Goal: Complete application form: Complete application form

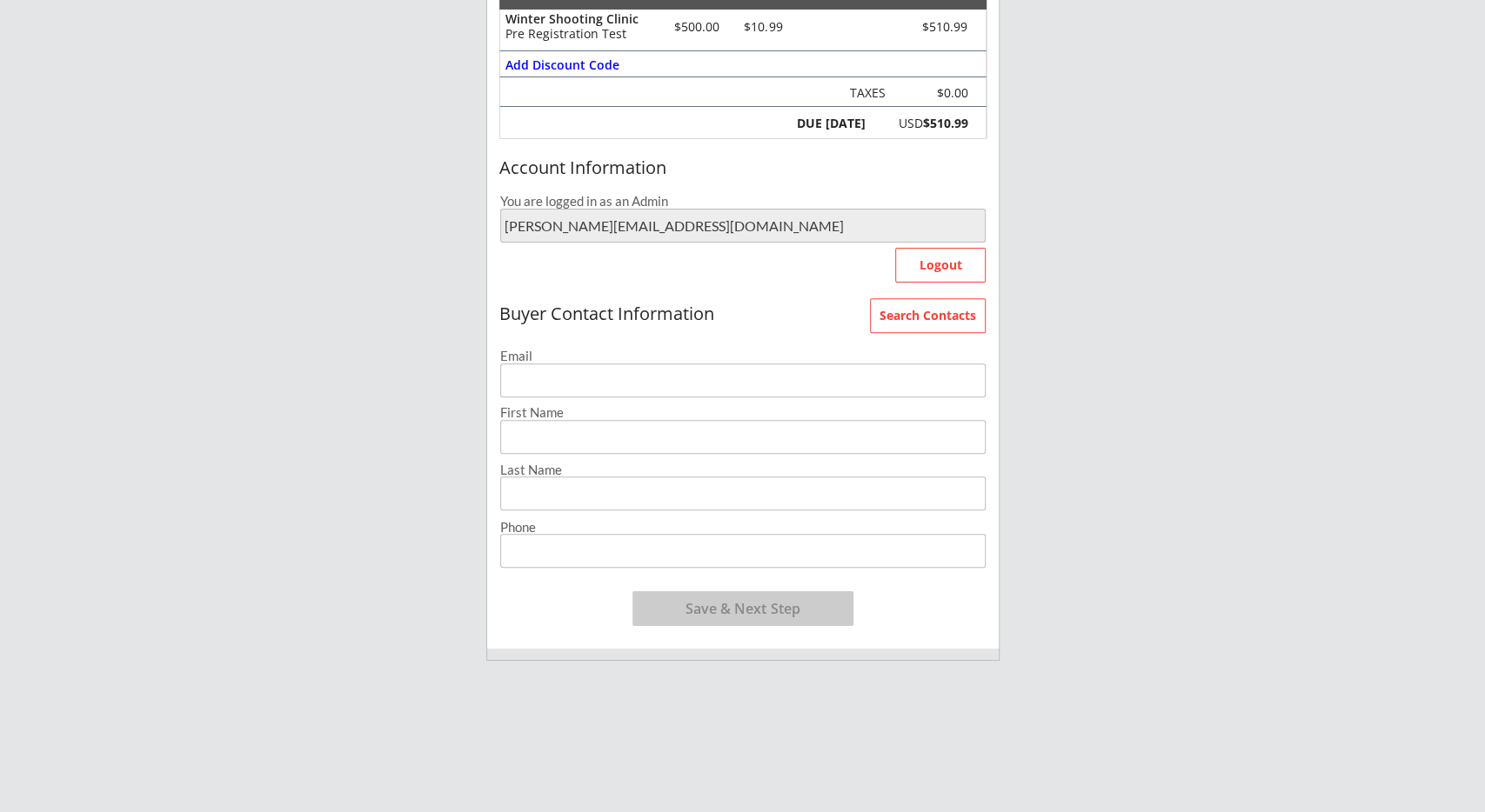
scroll to position [271, 0]
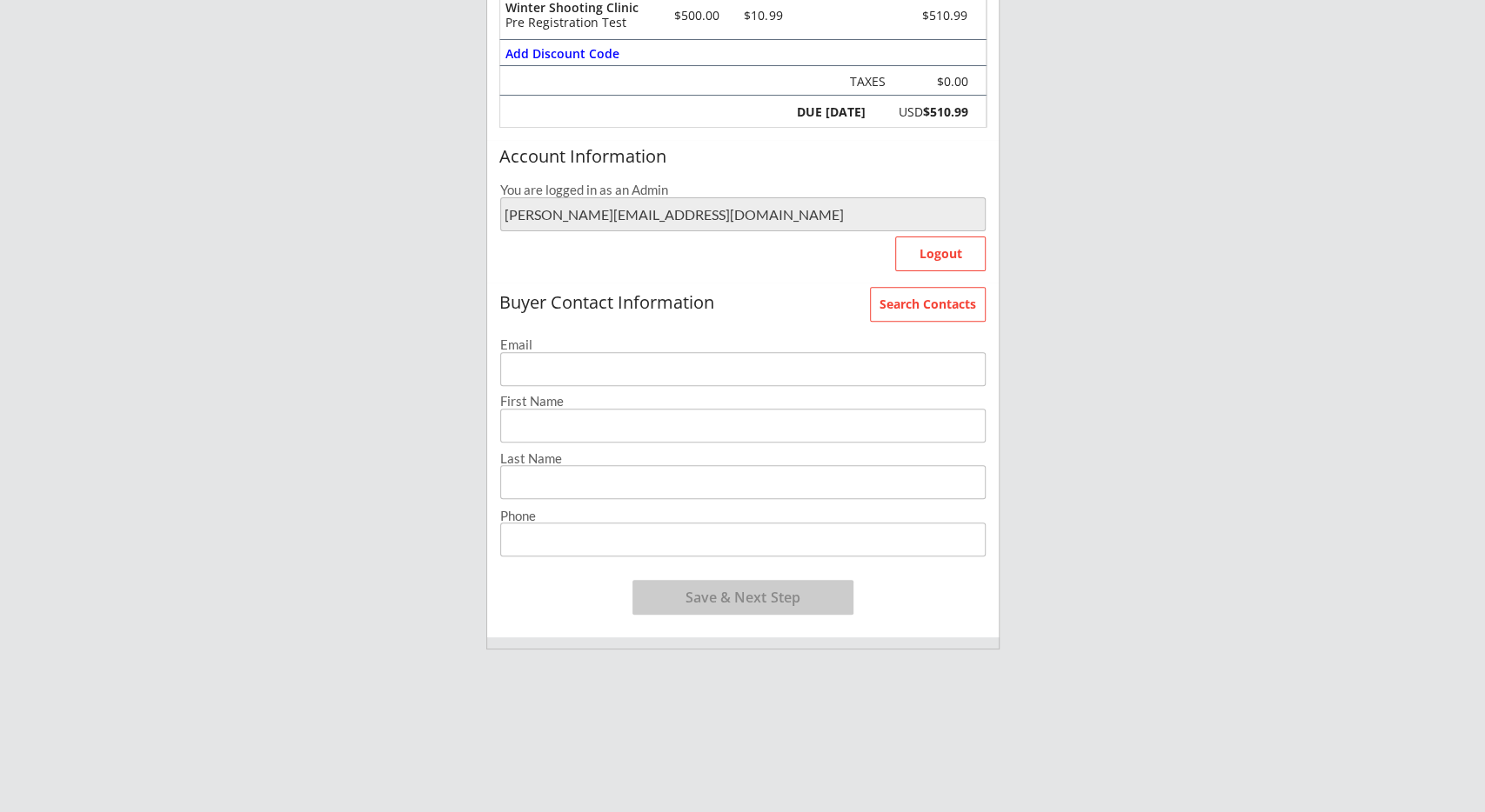
click at [616, 364] on input "email" at bounding box center [742, 369] width 485 height 34
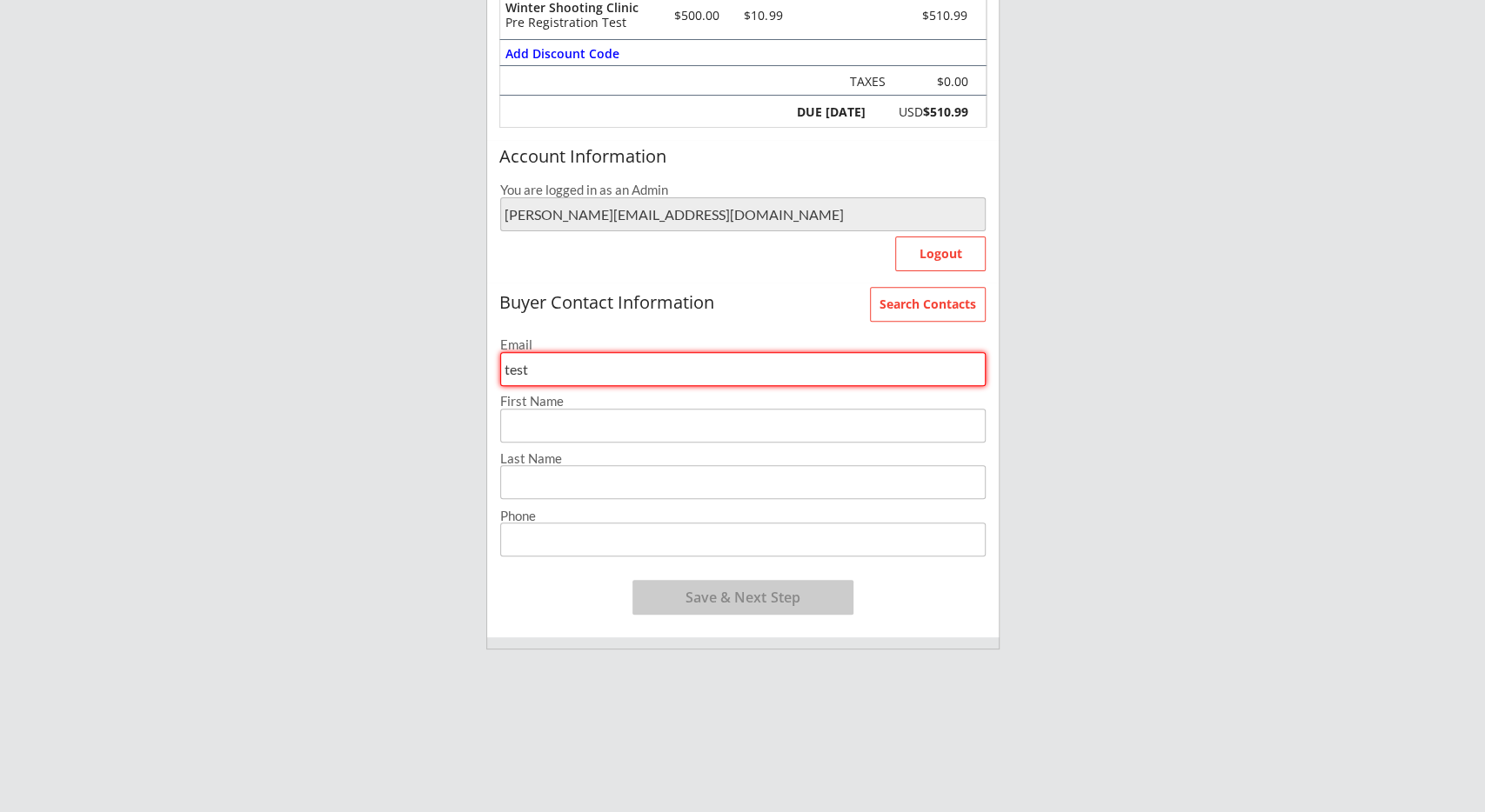
type input "test"
type input "a"
click at [584, 380] on input "test" at bounding box center [742, 369] width 485 height 34
type input "[EMAIL_ADDRESS]"
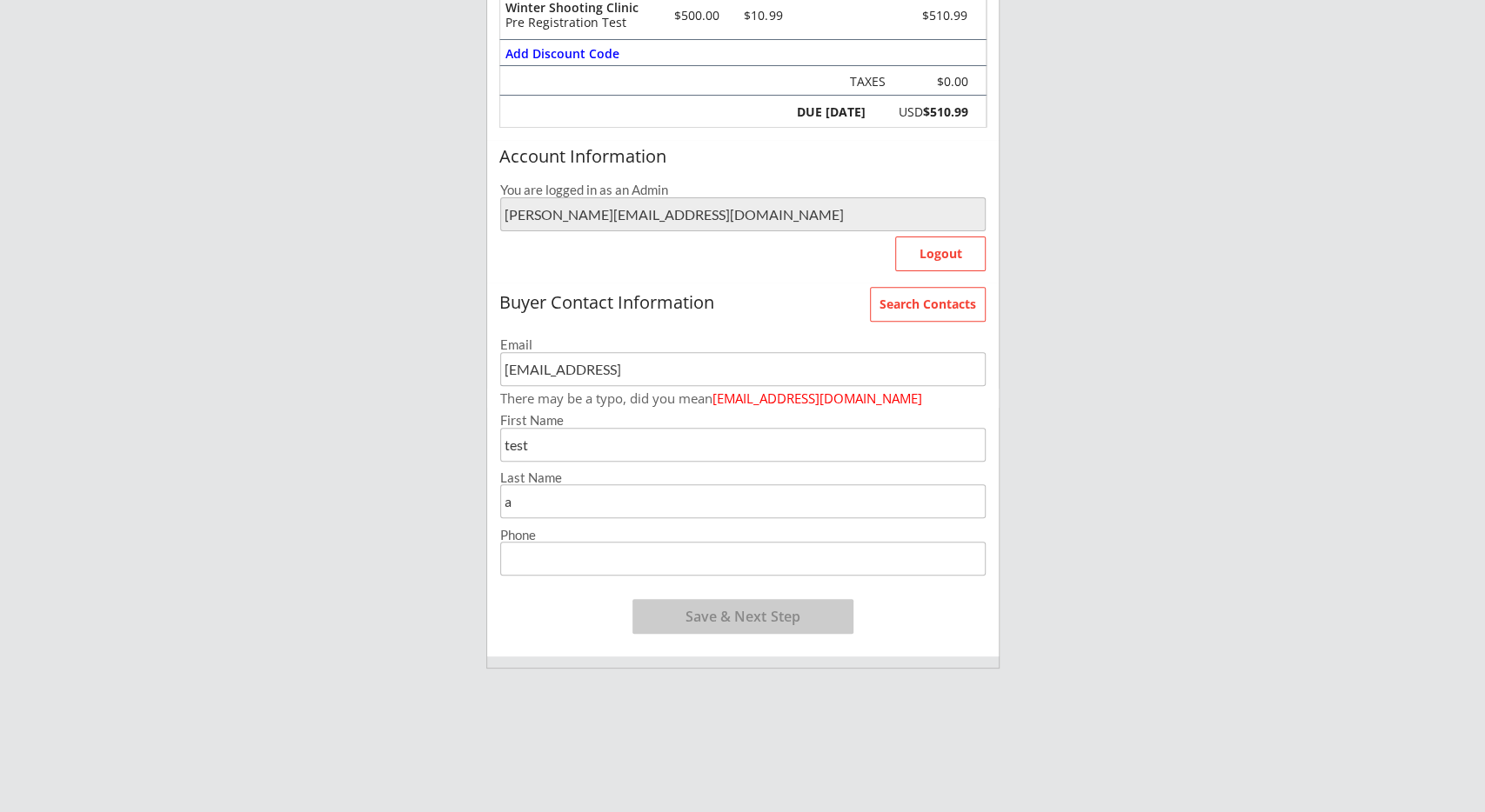
click at [607, 547] on input "input" at bounding box center [742, 558] width 485 height 34
type input "[PHONE_NUMBER]"
click at [724, 617] on button "Save & Next Step" at bounding box center [743, 616] width 221 height 34
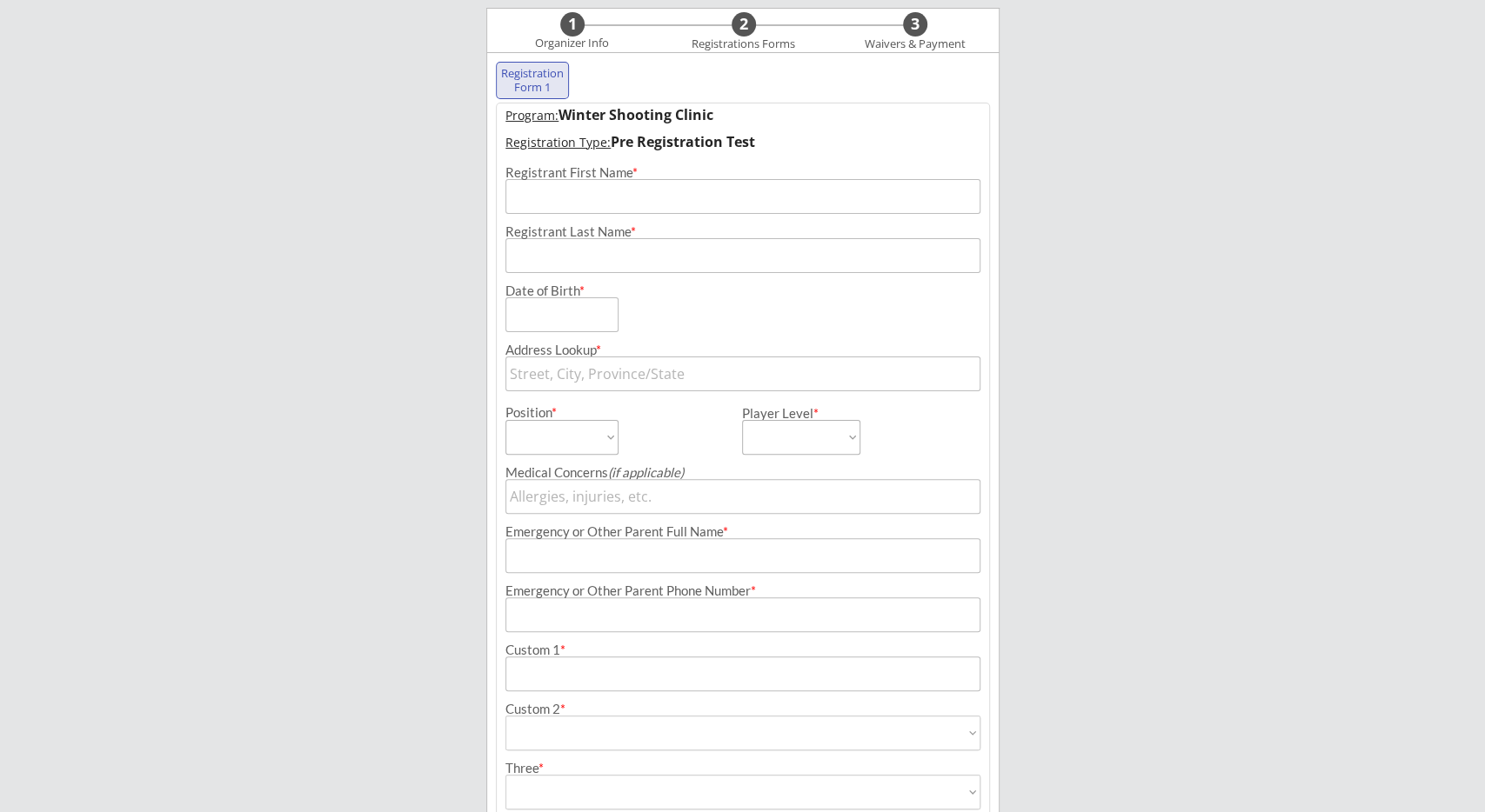
scroll to position [125, 0]
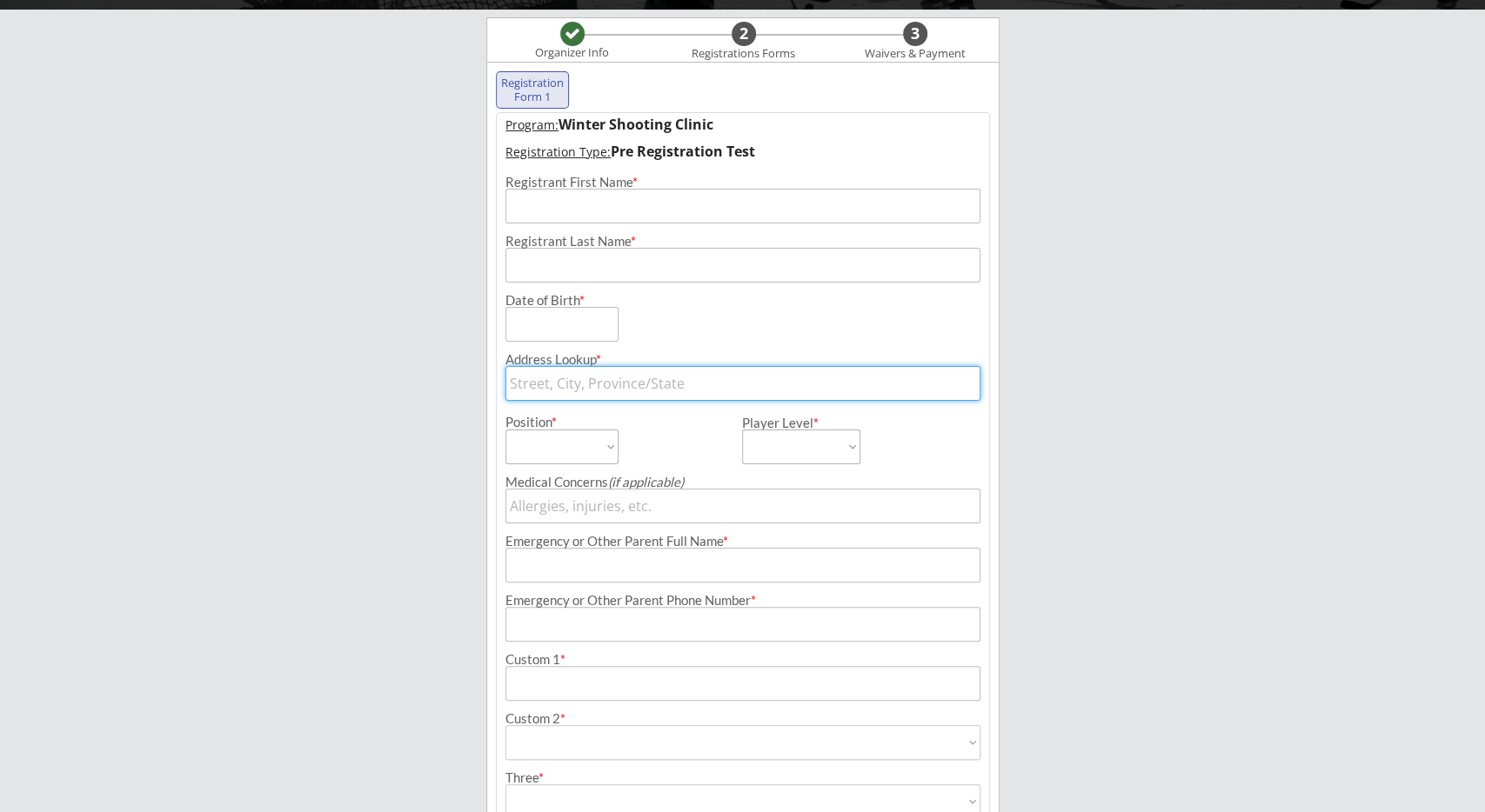
click at [648, 386] on input "text" at bounding box center [743, 383] width 476 height 34
type input "576"
type input "[STREET_ADDRESS]"
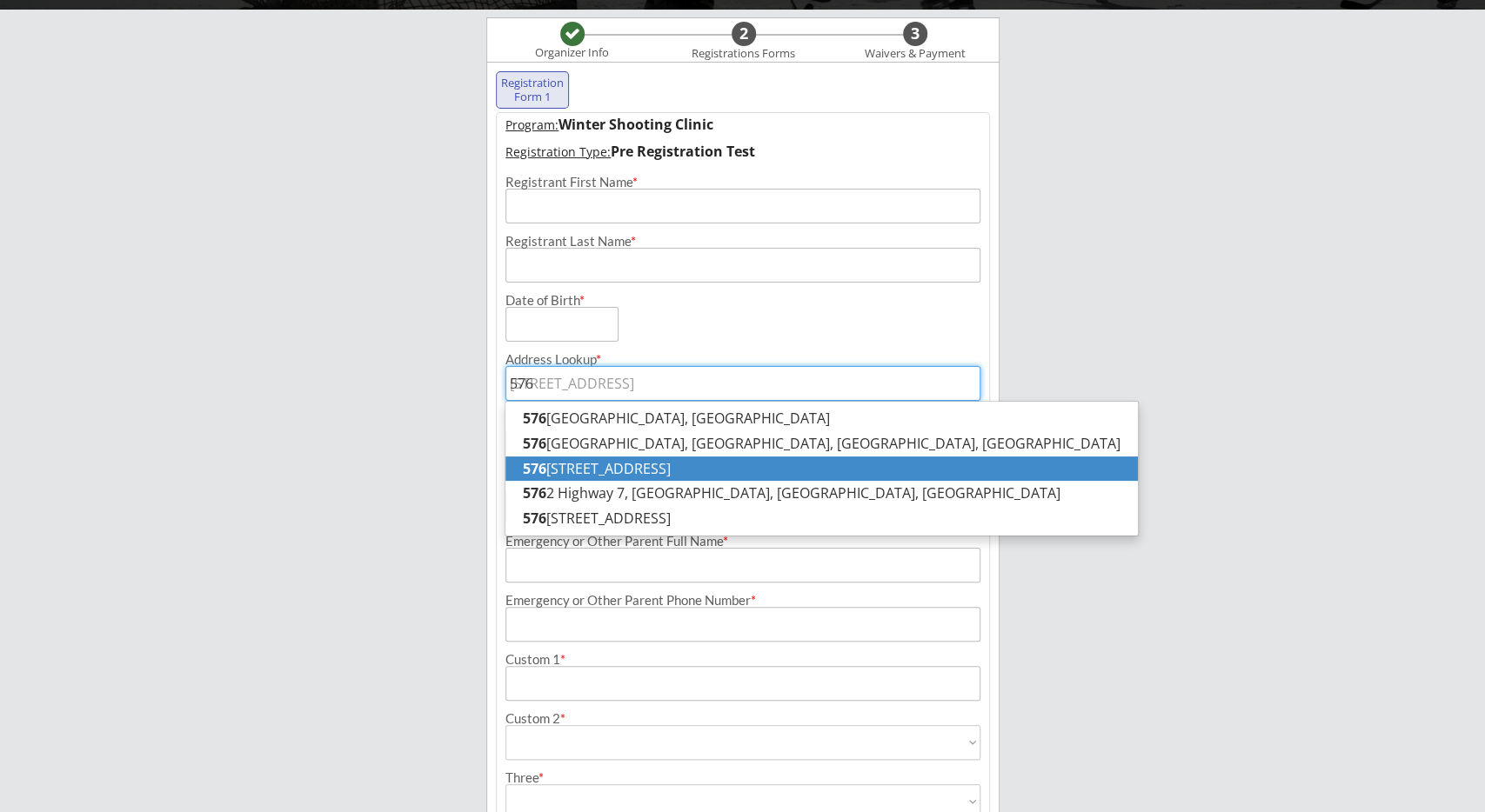
type input "576"
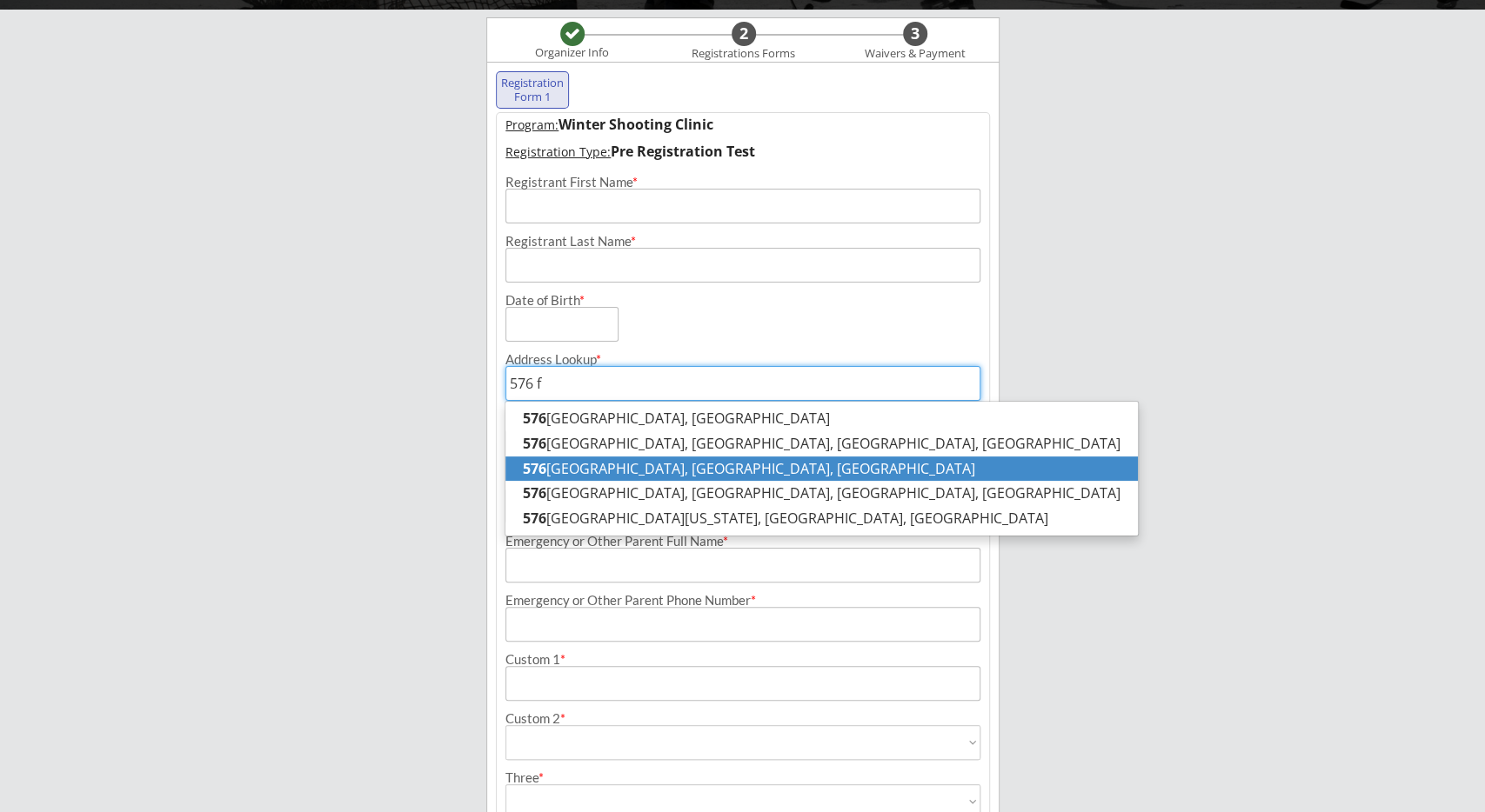
type input "576 fr"
type input "[STREET_ADDRESS]"
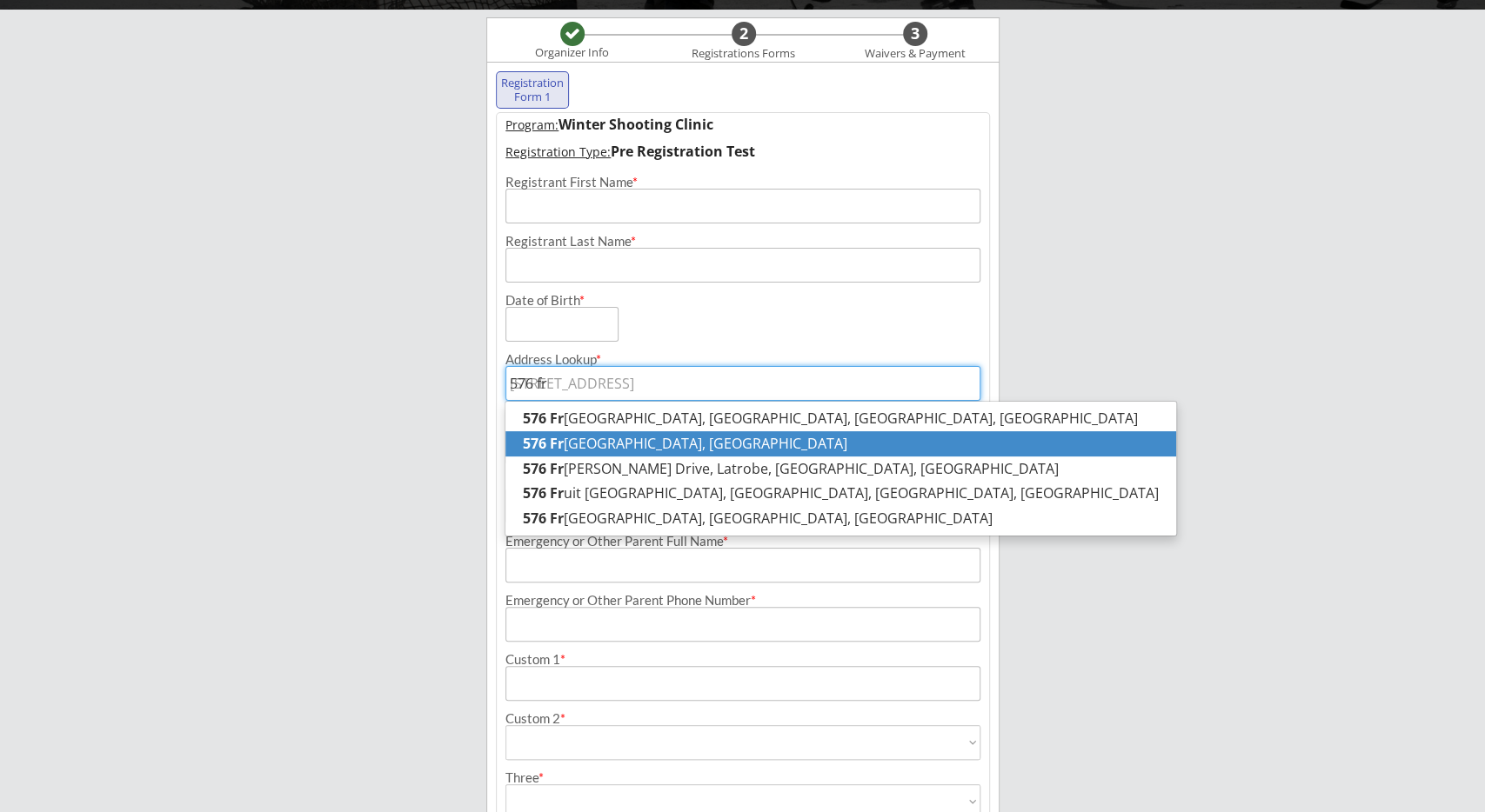
click at [665, 444] on p "[STREET_ADDRESS]" at bounding box center [841, 444] width 671 height 25
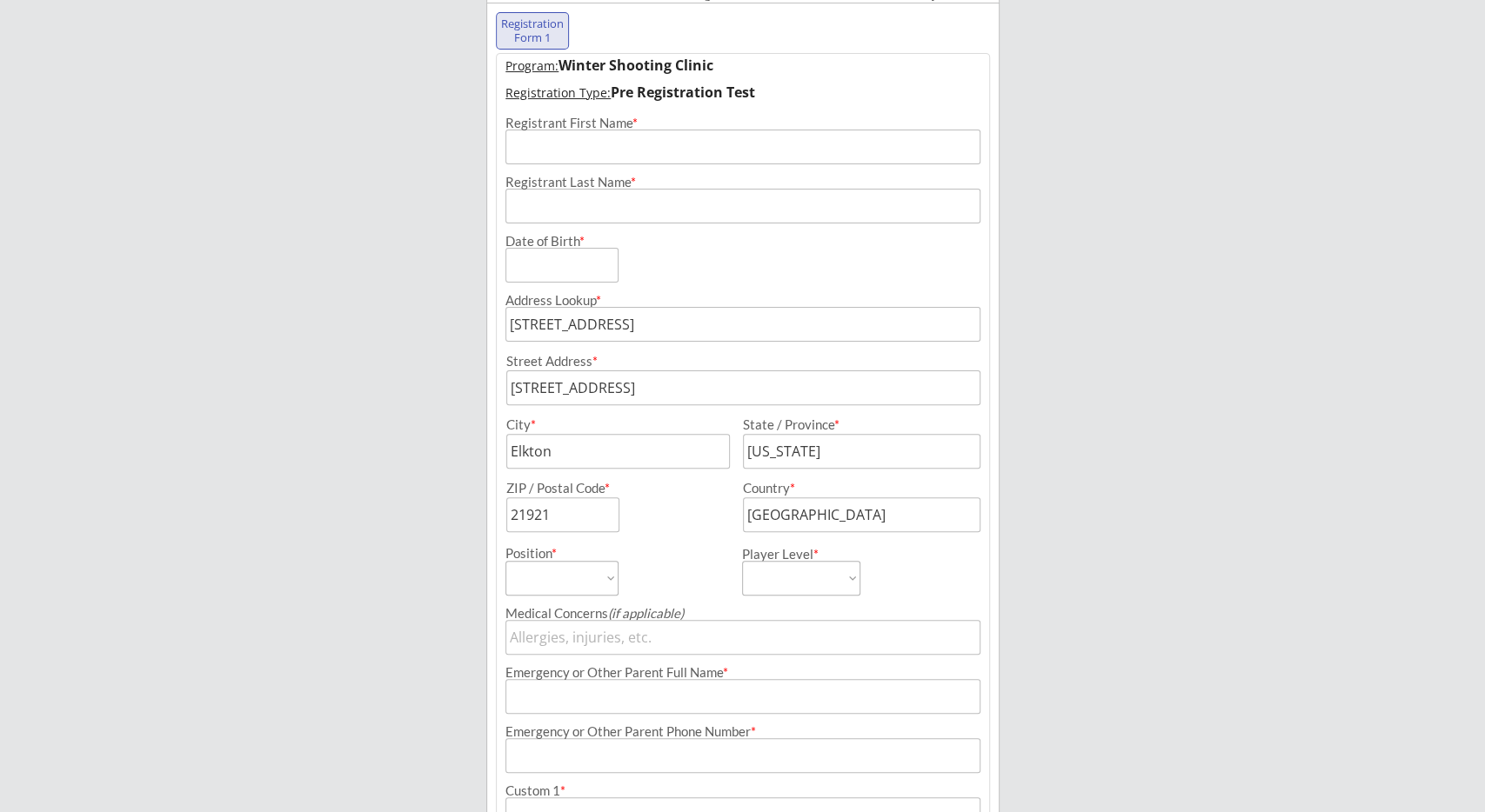
scroll to position [216, 0]
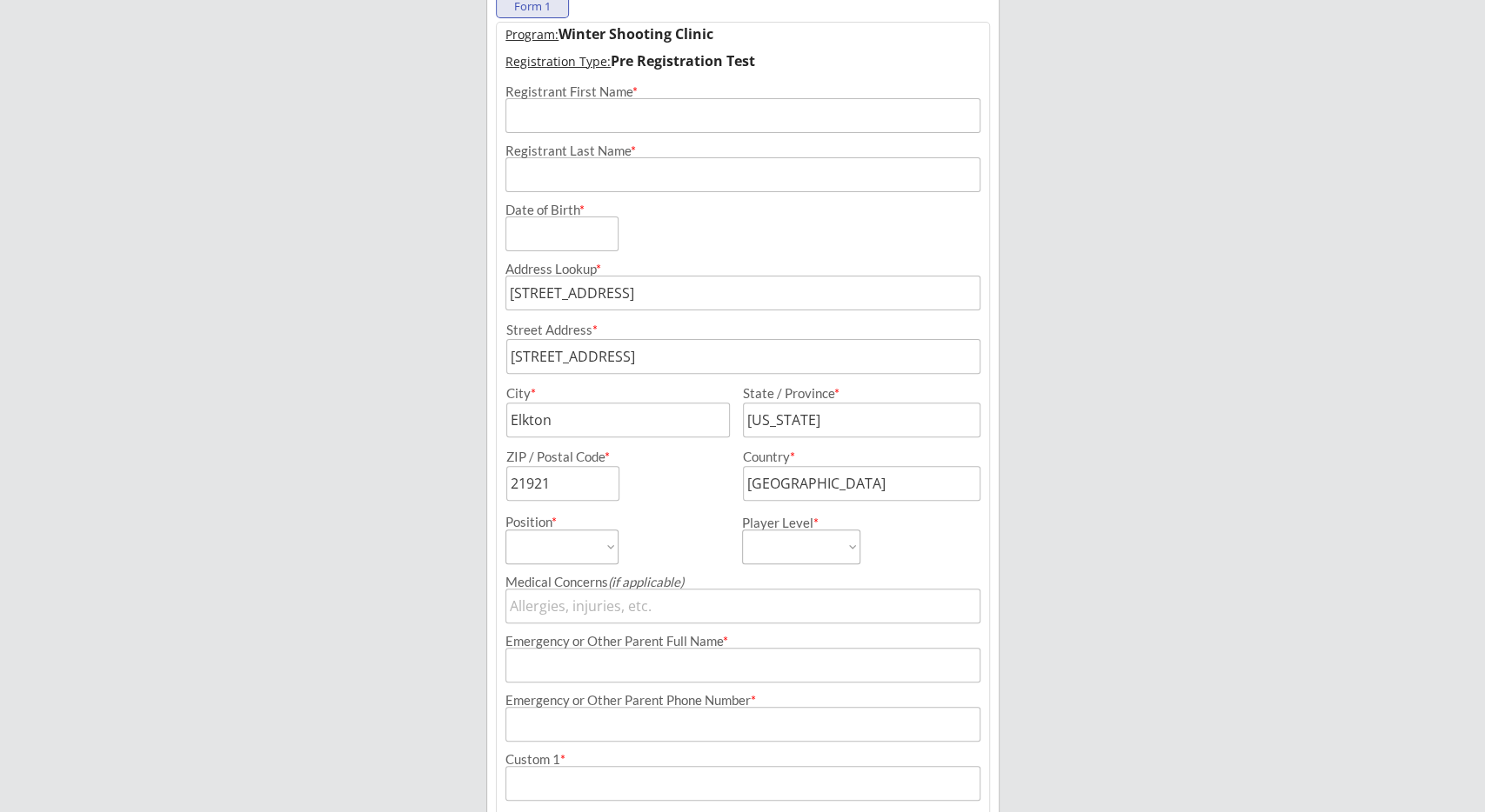
type input "[STREET_ADDRESS]"
click at [715, 488] on div "ZIP / Postal Code *" at bounding box center [612, 476] width 229 height 51
drag, startPoint x: 763, startPoint y: 296, endPoint x: 488, endPoint y: 294, distance: 275.0
click at [506, 294] on input "[STREET_ADDRESS]" at bounding box center [743, 293] width 476 height 34
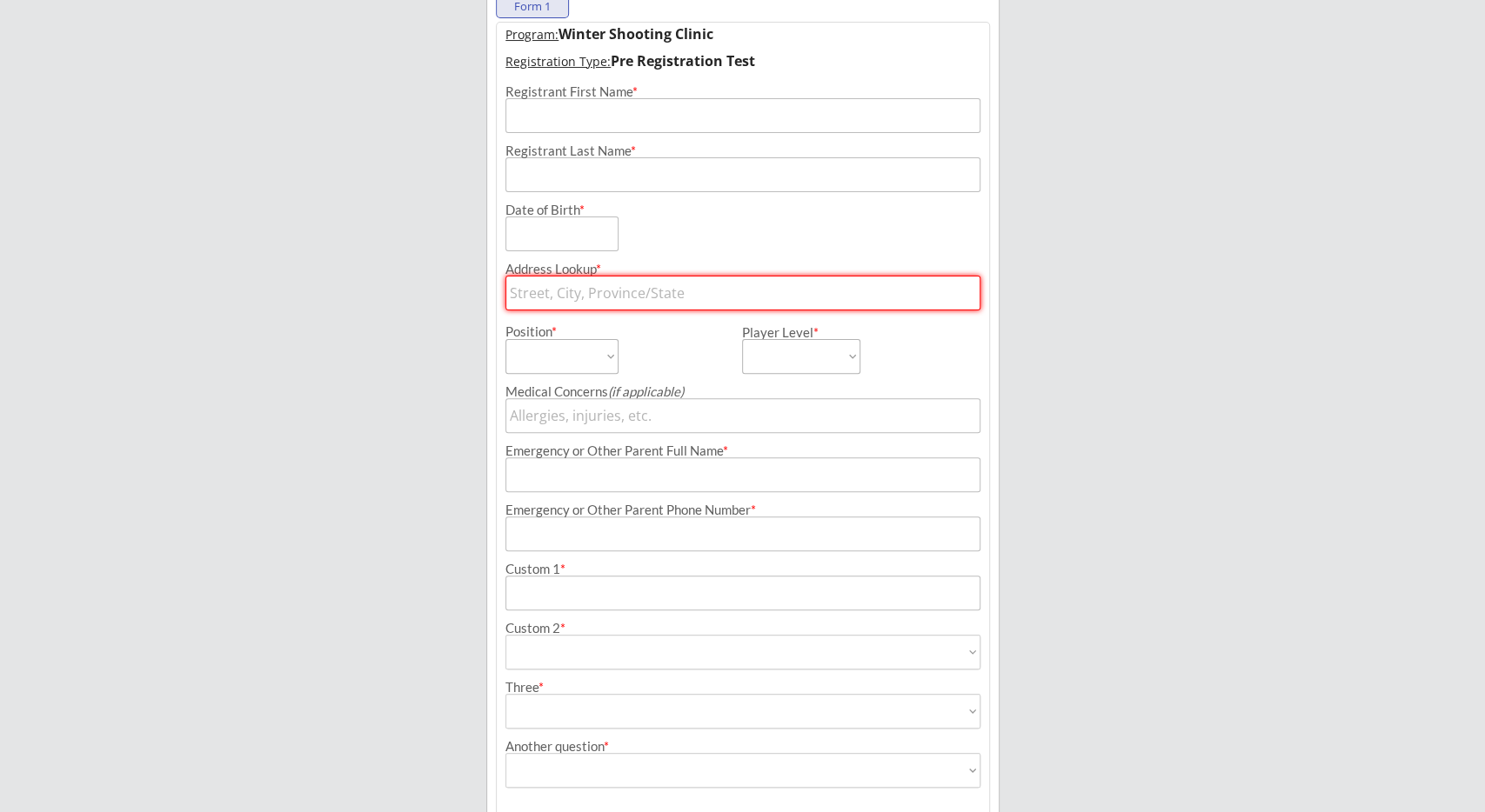
click at [501, 337] on div "Program: Winter Shooting Clinic Registration Type: Pre Registration Test Regist…" at bounding box center [742, 446] width 494 height 849
drag, startPoint x: 544, startPoint y: 295, endPoint x: 556, endPoint y: 289, distance: 13.4
click at [546, 294] on input "text" at bounding box center [743, 293] width 476 height 34
type input "12"
type input "[STREET_ADDRESS][PERSON_NAME][US_STATE]"
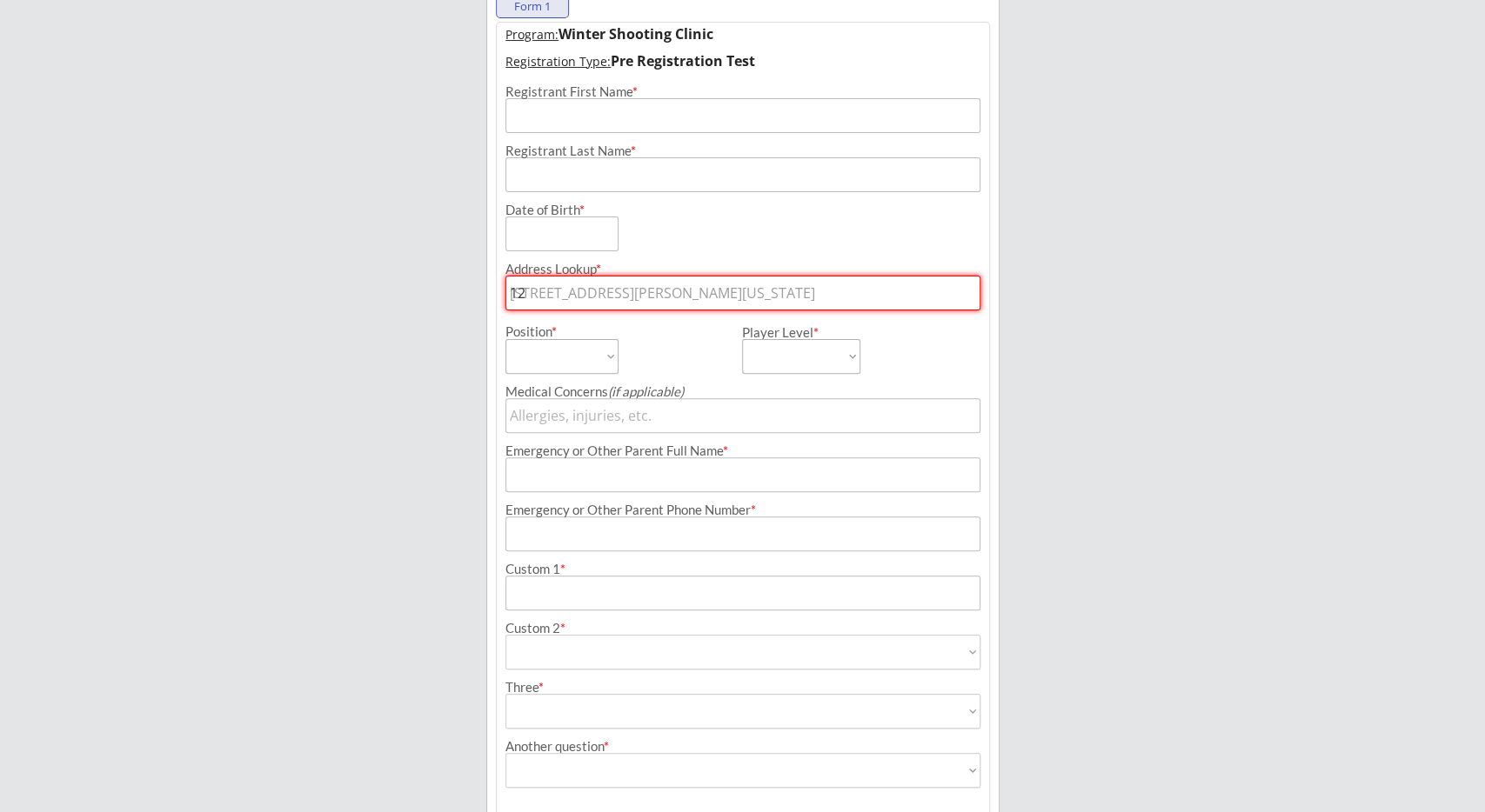
type input "12"
type input "[STREET_ADDRESS][US_STATE]"
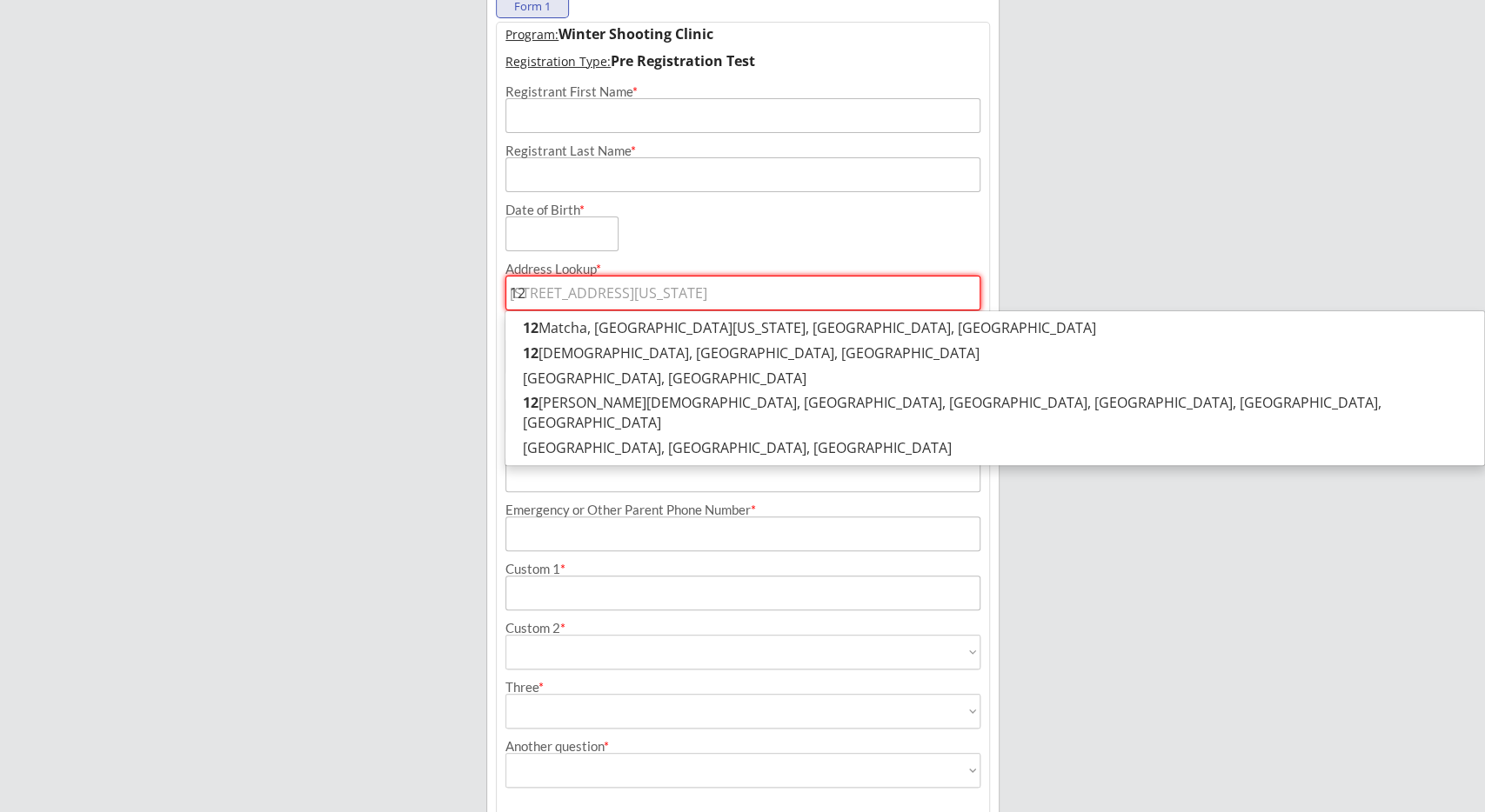
type input "12 m"
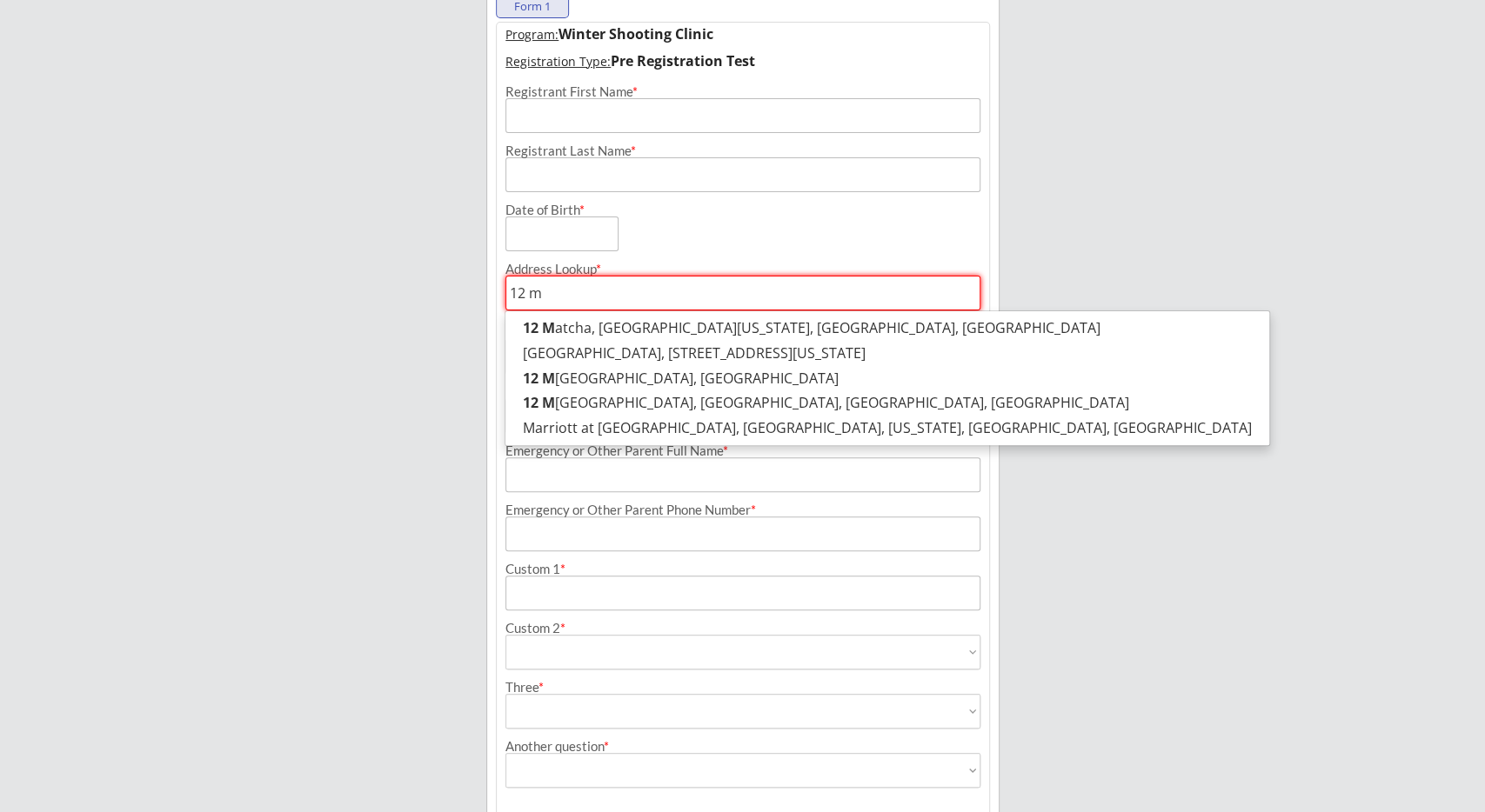
type input "[STREET_ADDRESS][US_STATE]"
type input "12 ma"
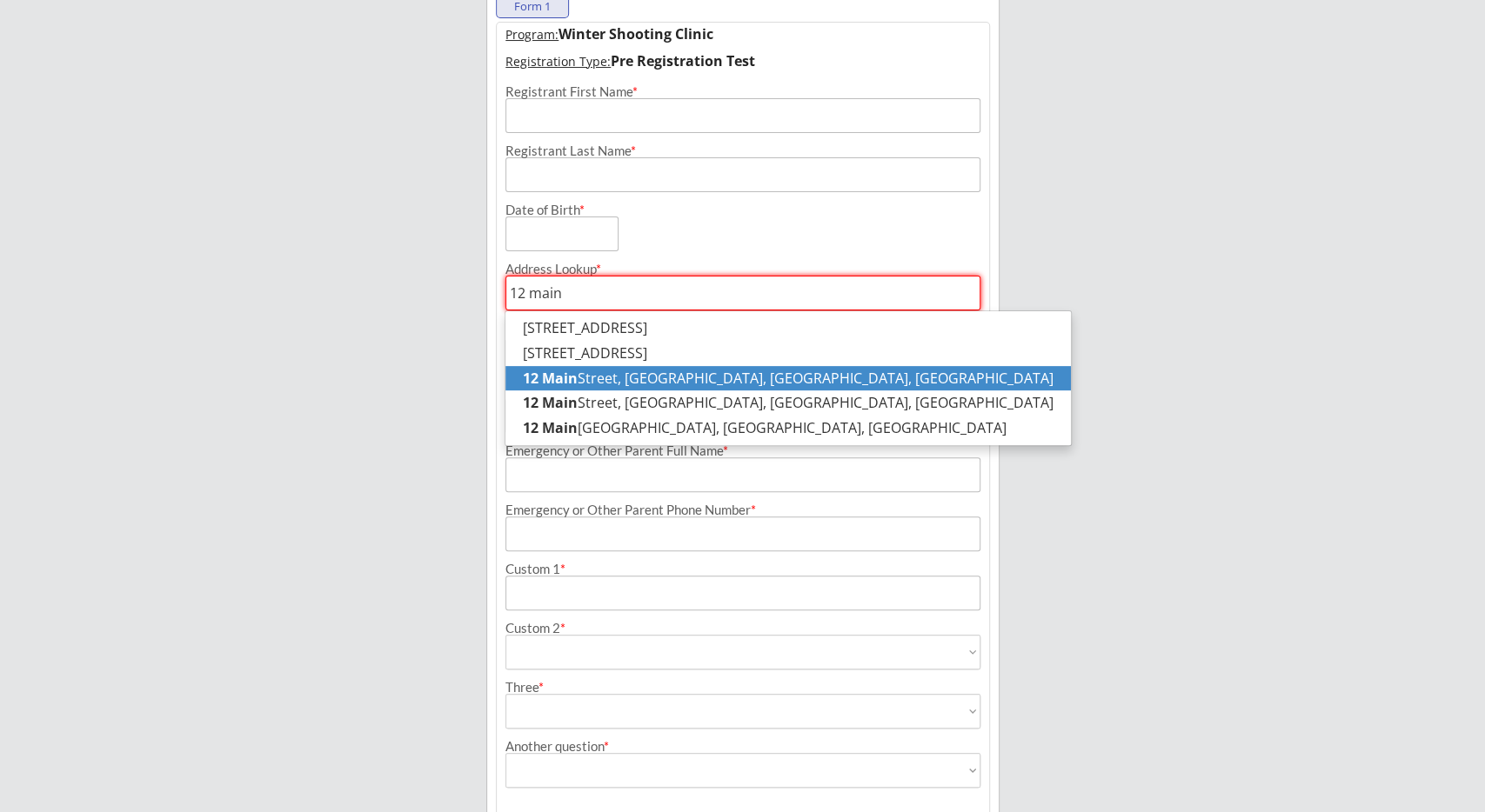
click at [636, 383] on p "[STREET_ADDRESS]" at bounding box center [789, 379] width 566 height 25
type input "[STREET_ADDRESS]"
type input "Queens"
type input "[US_STATE]"
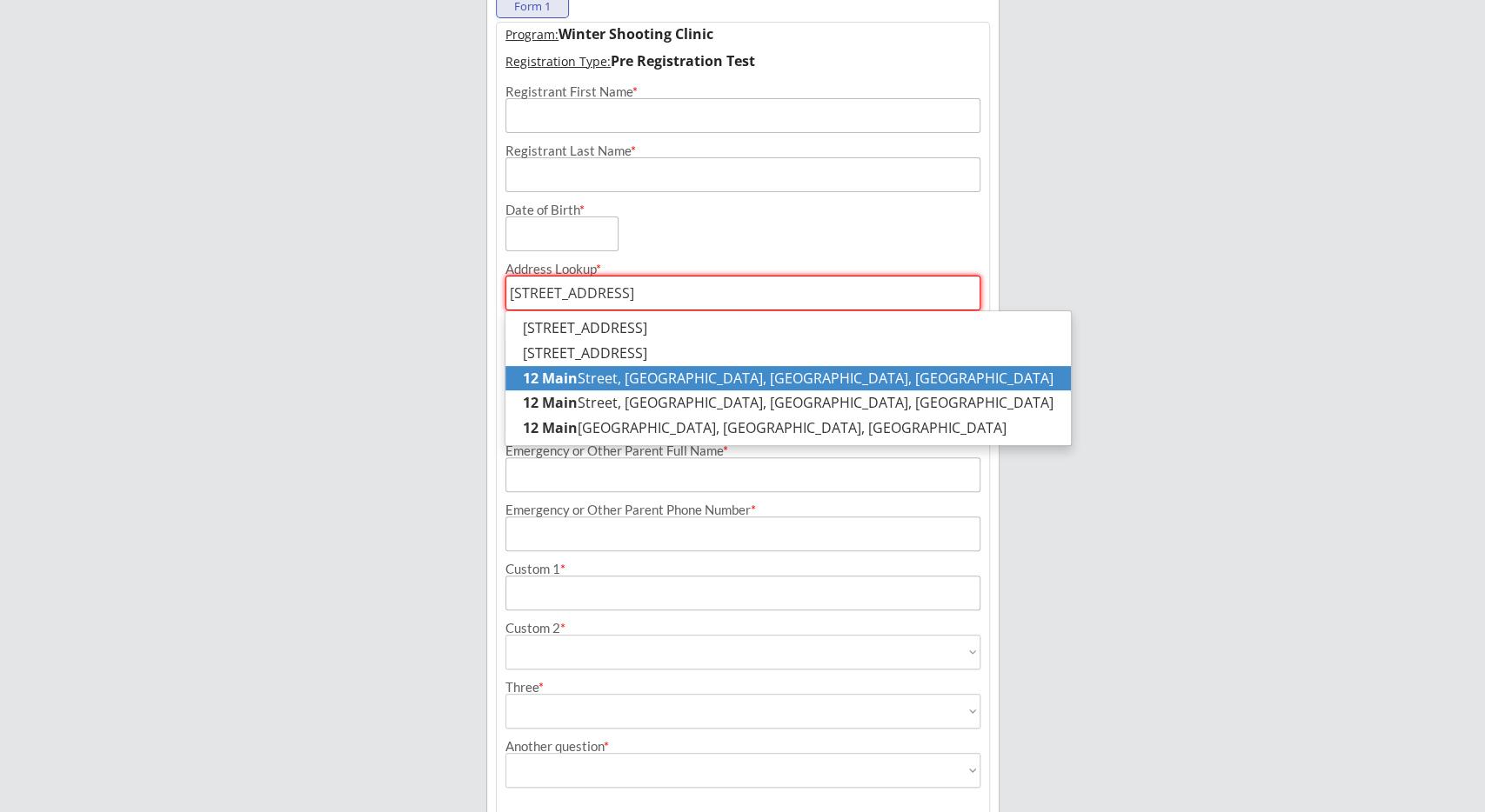
type input "11435"
type input "[GEOGRAPHIC_DATA]"
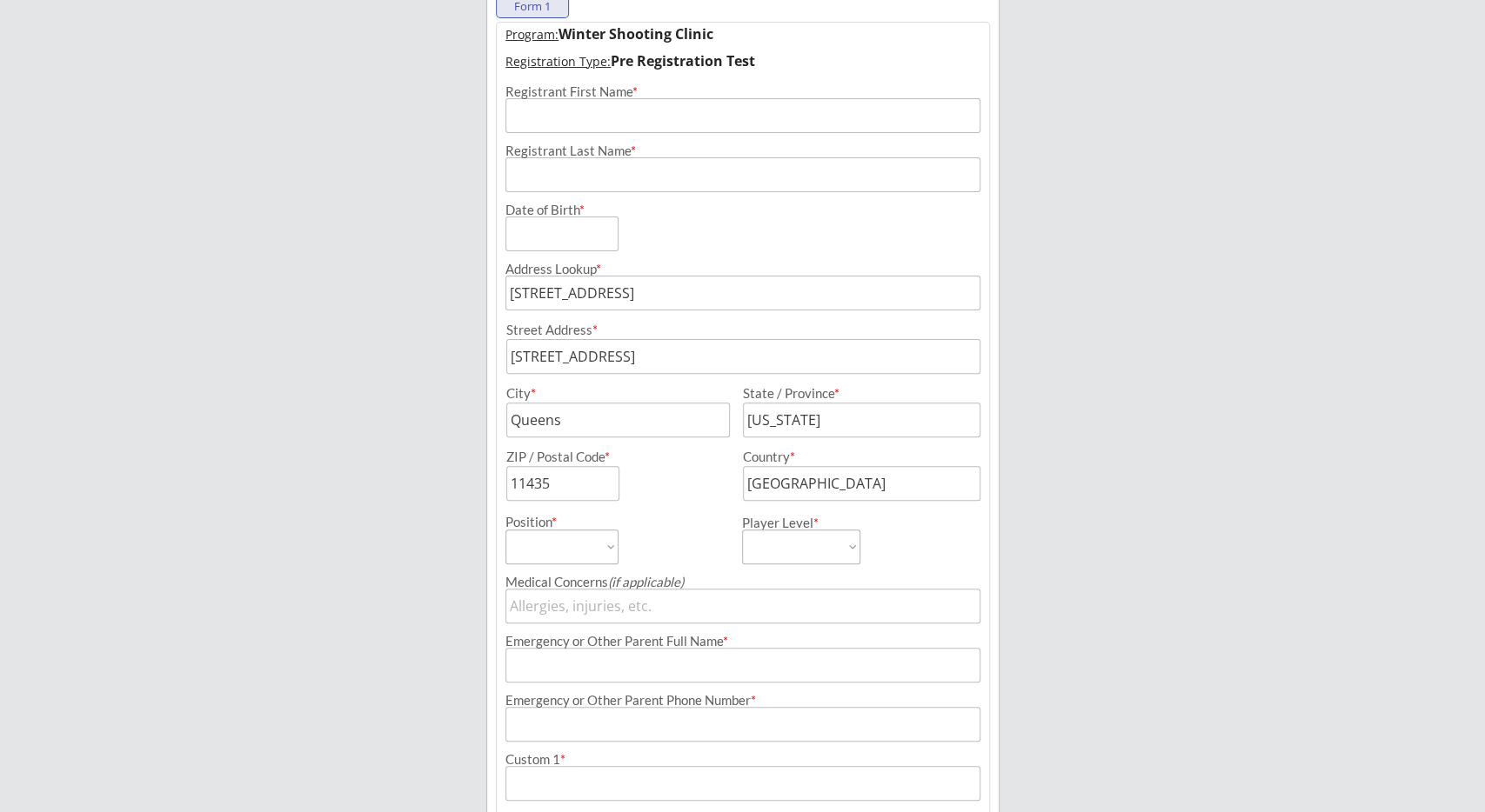
type input "[STREET_ADDRESS]"
click at [704, 469] on div "ZIP / Postal Code *" at bounding box center [612, 476] width 229 height 51
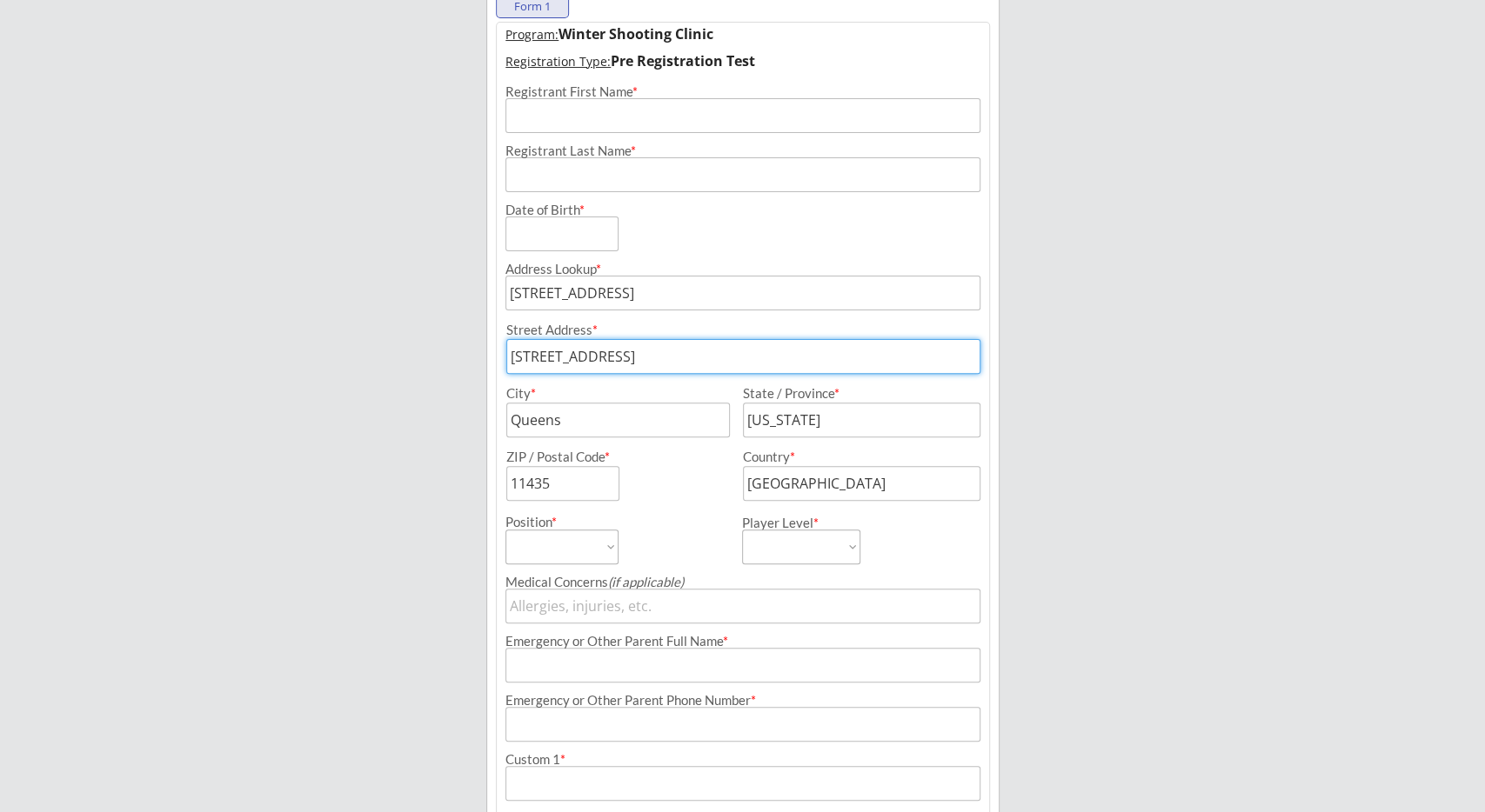
click at [718, 360] on input "input" at bounding box center [743, 356] width 475 height 34
click at [699, 417] on input "input" at bounding box center [617, 420] width 224 height 34
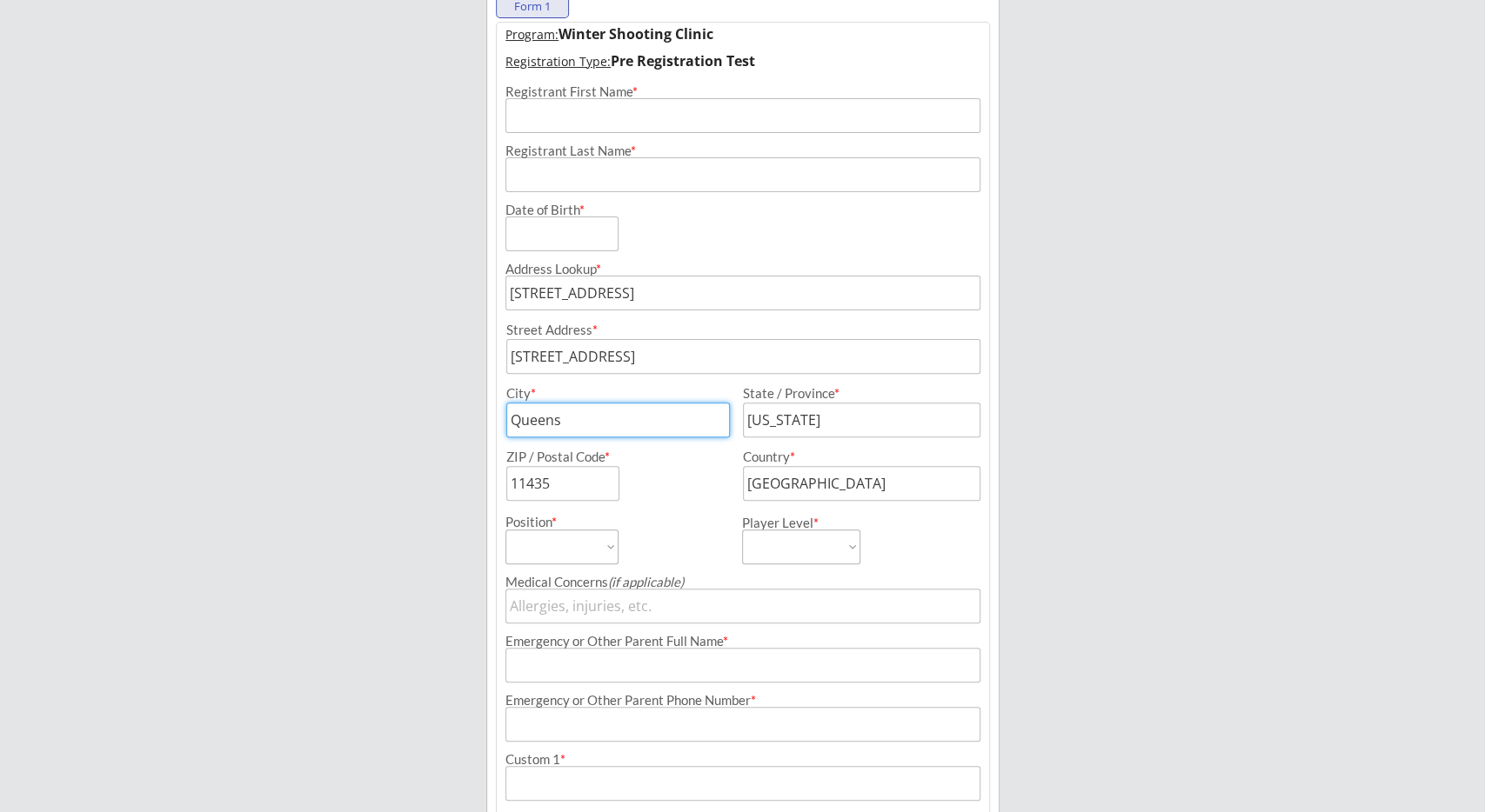
click at [833, 415] on input "input" at bounding box center [861, 420] width 238 height 34
click at [578, 489] on input "input" at bounding box center [562, 483] width 113 height 34
click at [789, 479] on input "input" at bounding box center [861, 483] width 238 height 34
click at [705, 495] on div "ZIP / Postal Code *" at bounding box center [612, 476] width 229 height 51
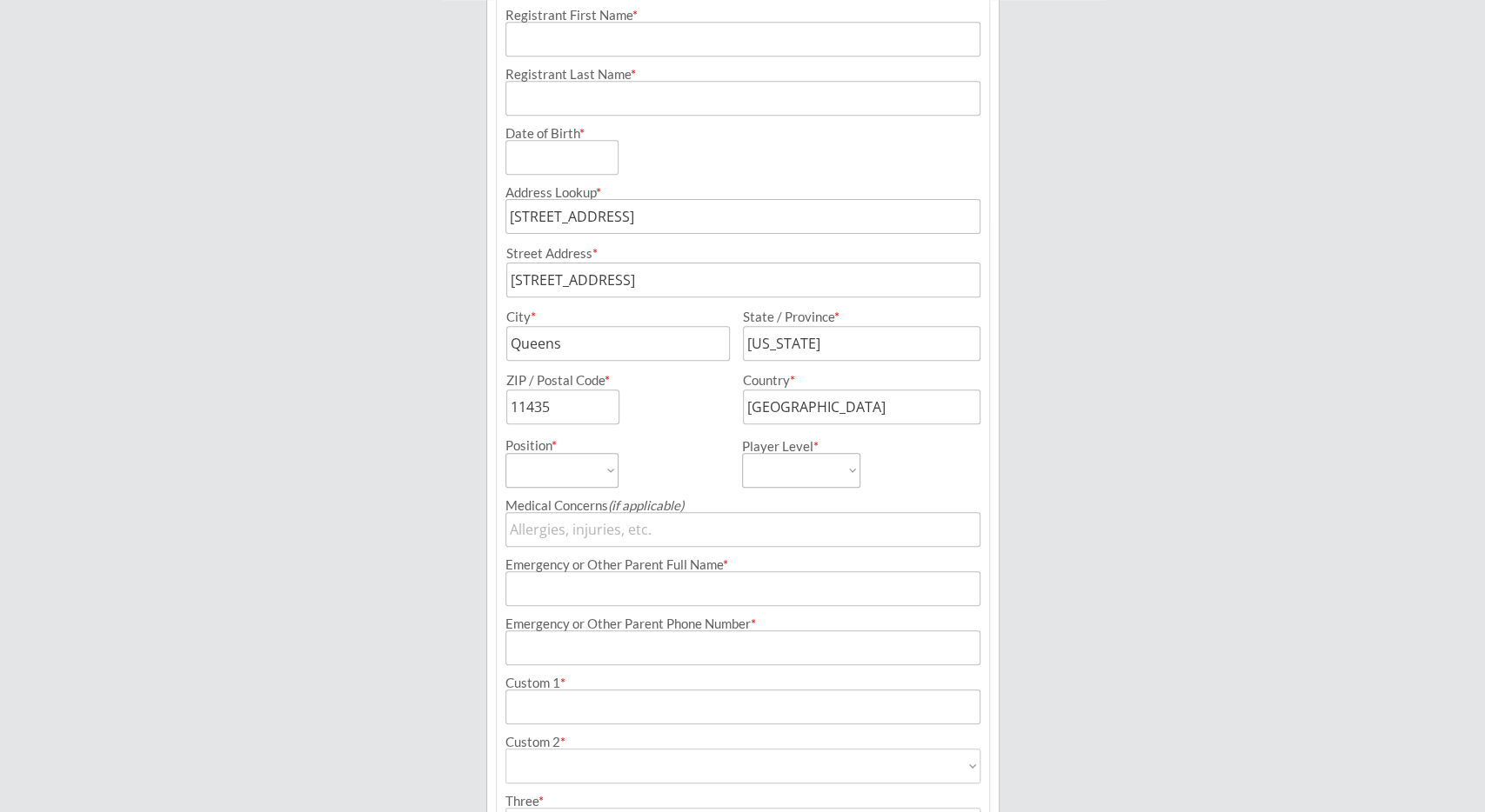
scroll to position [397, 0]
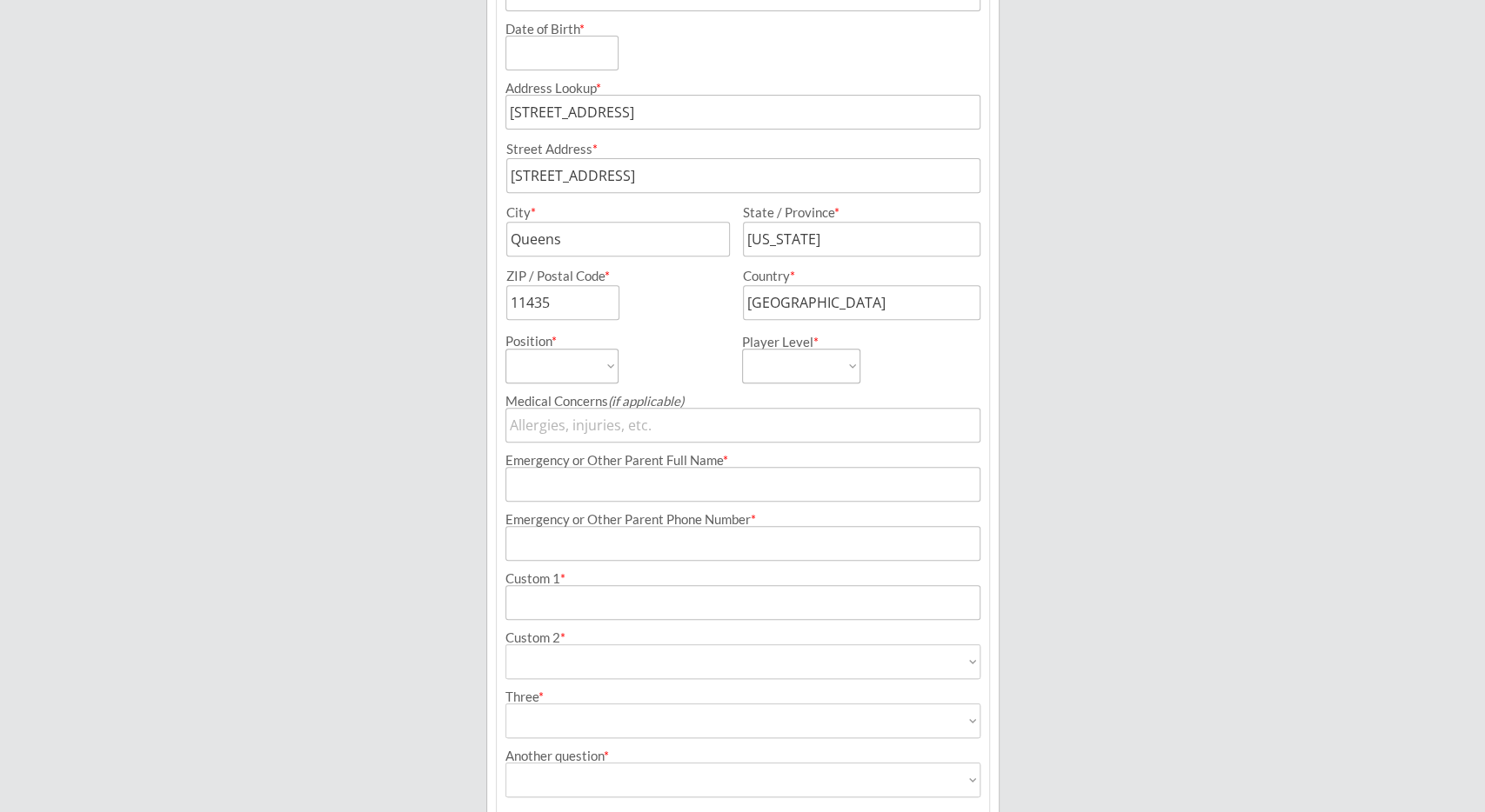
click at [506, 349] on select "Forward Defense Goalie" at bounding box center [562, 366] width 113 height 34
click at [742, 349] on select "Rec A AA AAA" at bounding box center [801, 366] width 119 height 34
click at [714, 356] on div "Position * Forward Defense Goalie" at bounding box center [623, 352] width 235 height 63
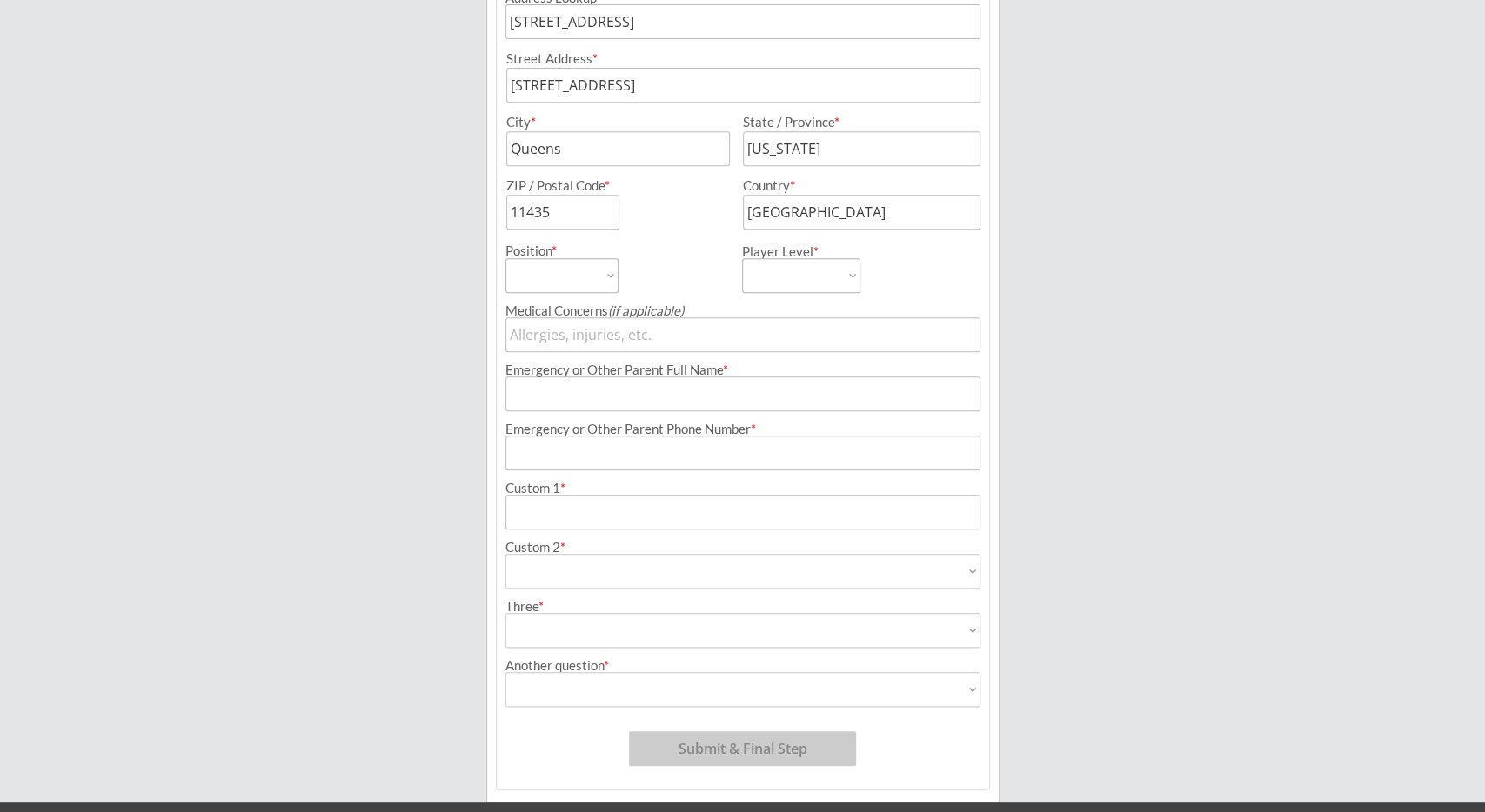
click at [583, 256] on div "Position *" at bounding box center [550, 251] width 90 height 13
click at [506, 258] on select "Forward Defense Goalie" at bounding box center [562, 276] width 113 height 34
select select ""Defense""
click option "Defense" at bounding box center [0, 0] width 0 height 0
click at [742, 258] on select "Rec A AA AAA" at bounding box center [801, 276] width 119 height 34
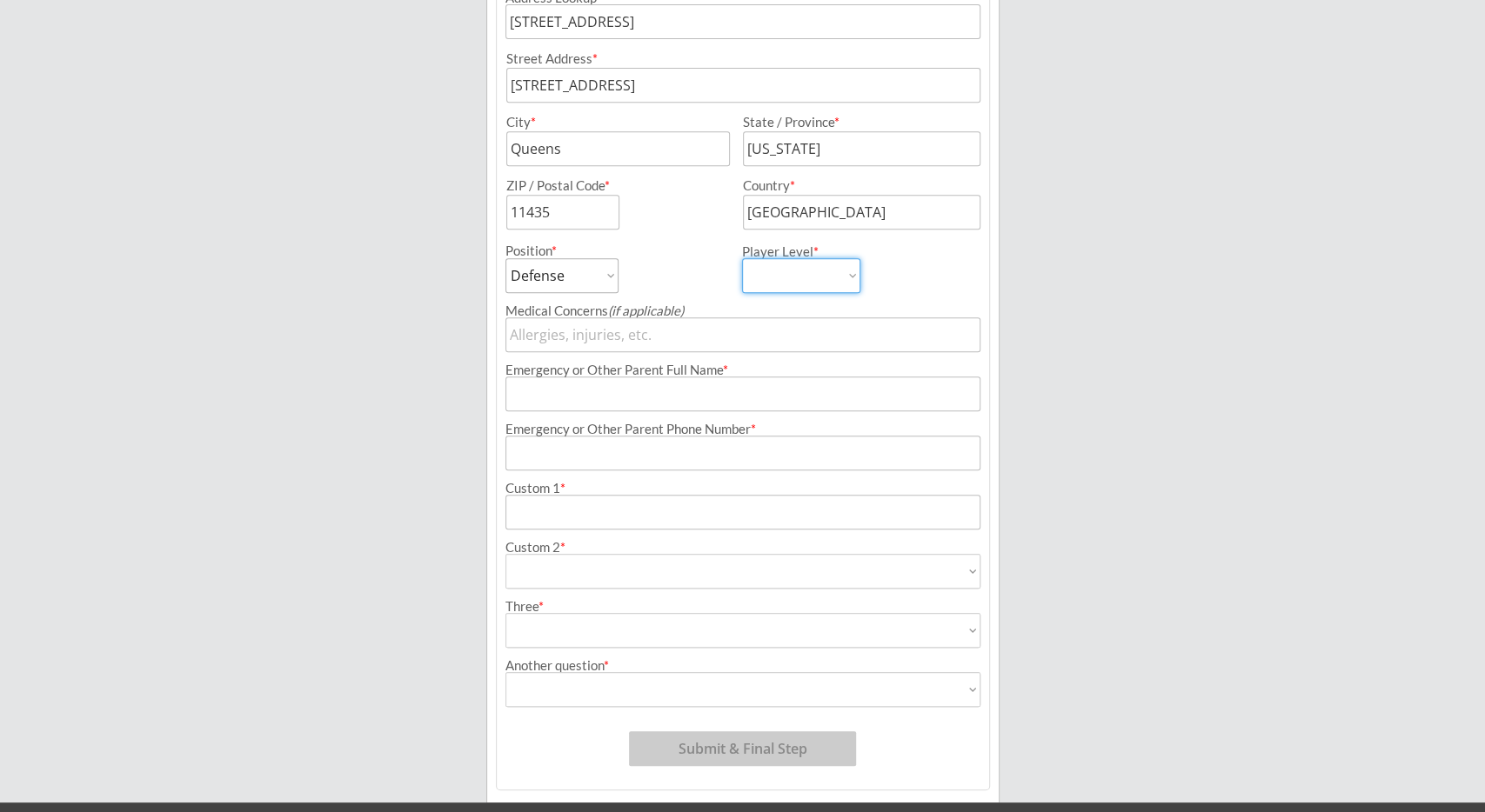
select select ""A""
click option "A" at bounding box center [0, 0] width 0 height 0
click at [744, 394] on input "input" at bounding box center [743, 393] width 476 height 34
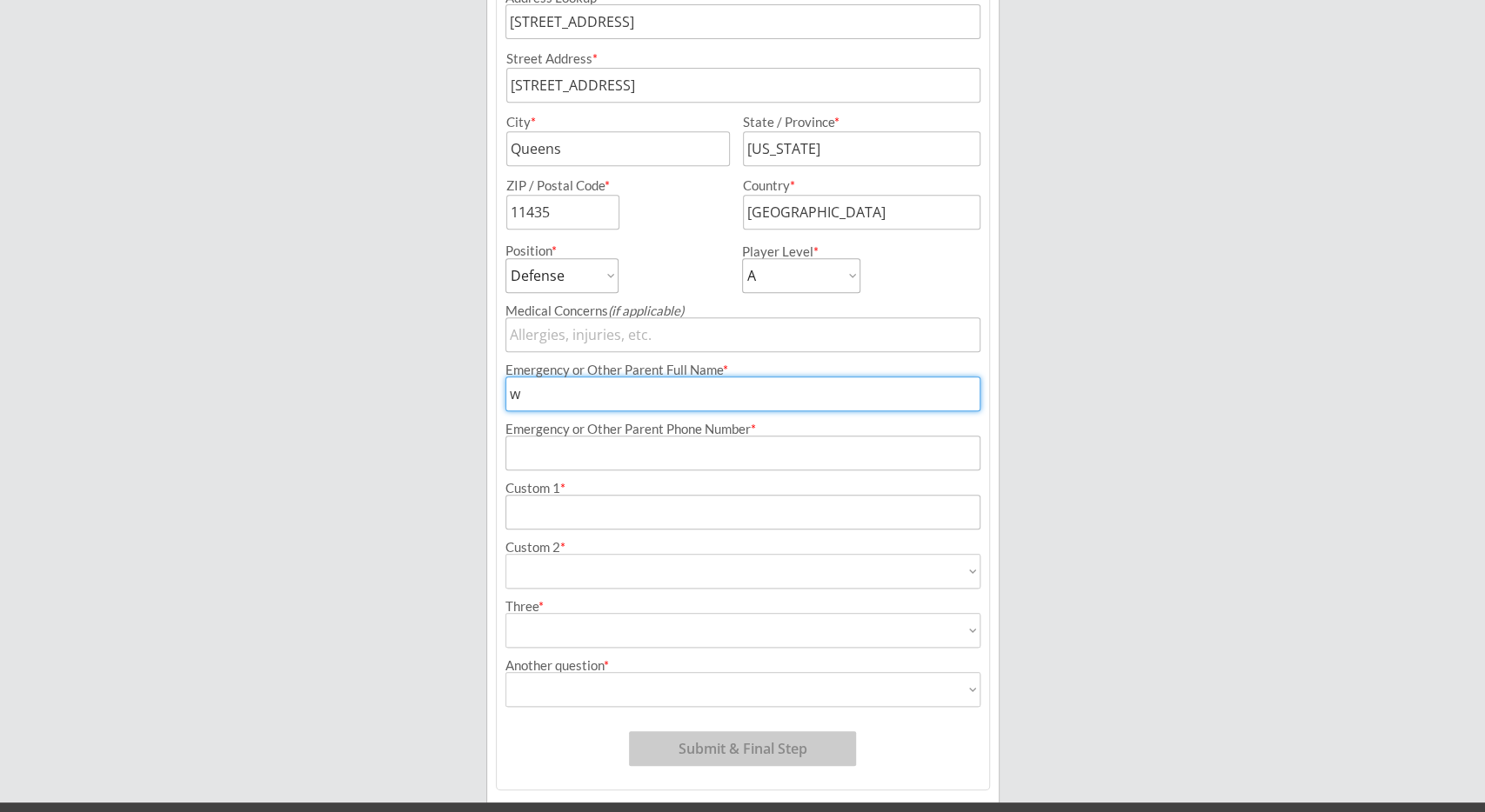
type input "w"
click at [709, 457] on input "input" at bounding box center [743, 453] width 476 height 34
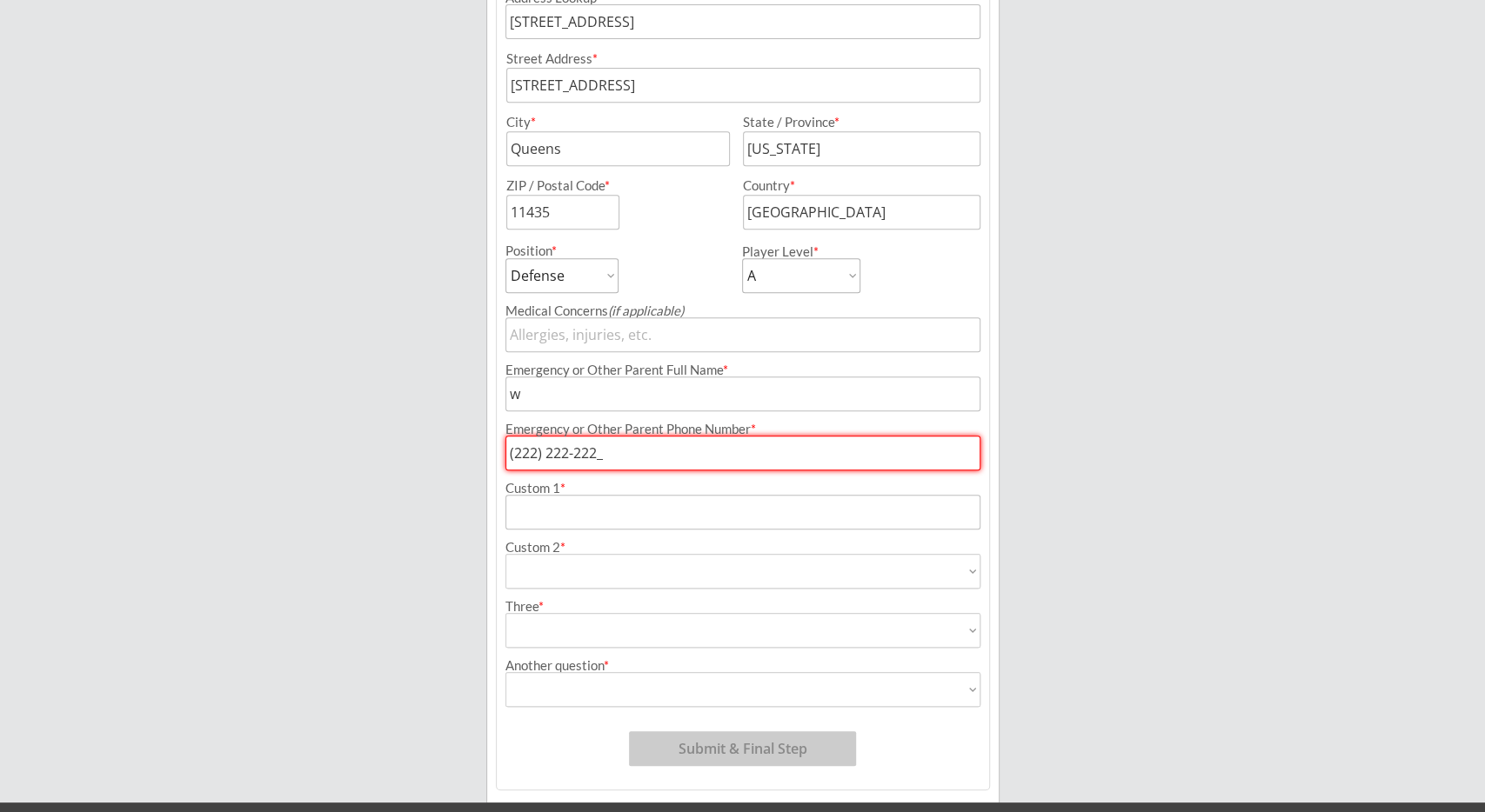
type input "[PHONE_NUMBER]"
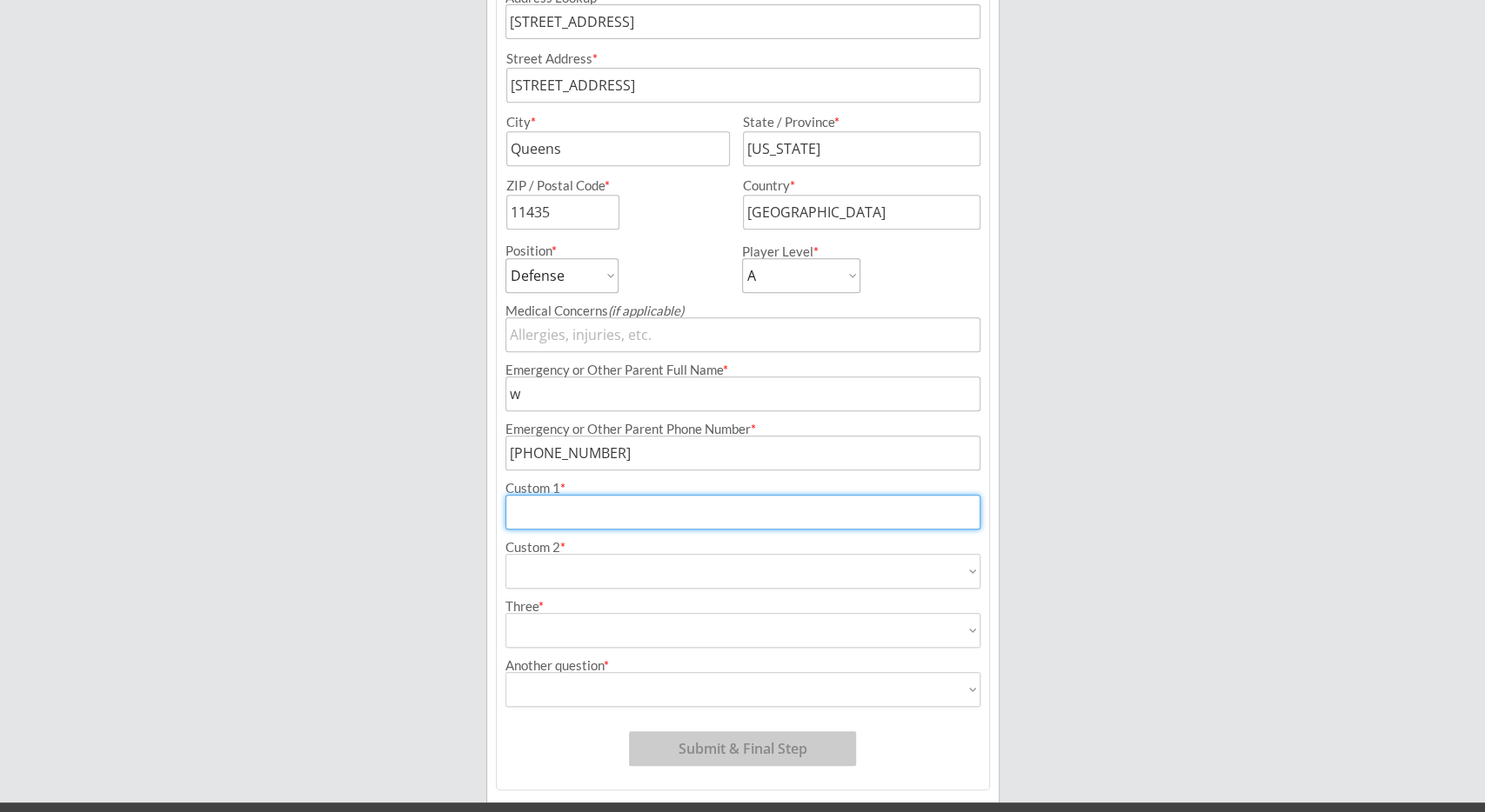
click at [682, 504] on input "input" at bounding box center [743, 512] width 476 height 34
type input "2"
click at [506, 554] on select "Yes No" at bounding box center [743, 571] width 476 height 34
select select ""Yes""
click option "Yes" at bounding box center [0, 0] width 0 height 0
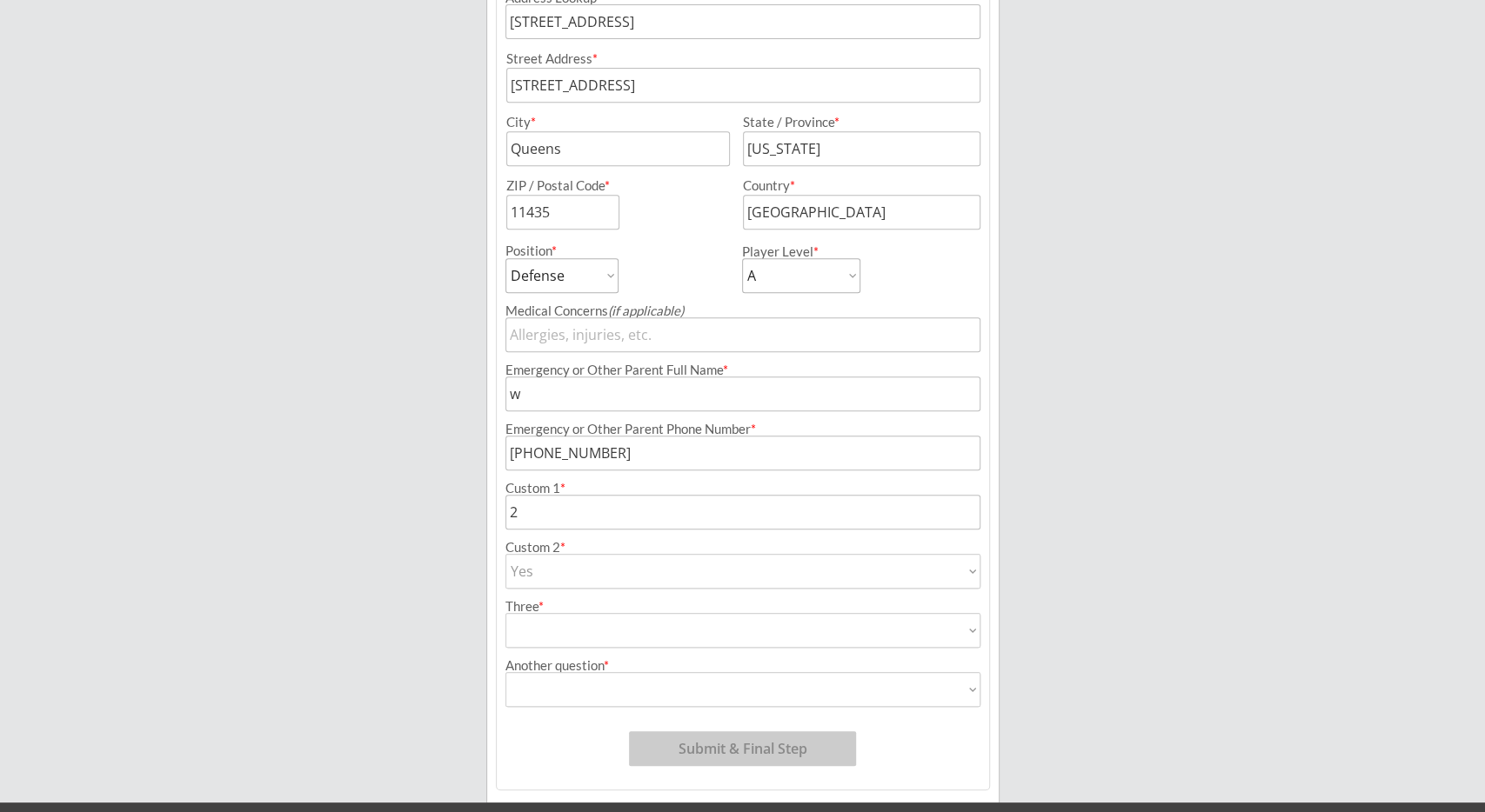
type input "Yes"
click at [506, 613] on select "Yes No" at bounding box center [743, 630] width 476 height 34
select select ""Yes""
click option "Yes" at bounding box center [0, 0] width 0 height 0
type input "Yes"
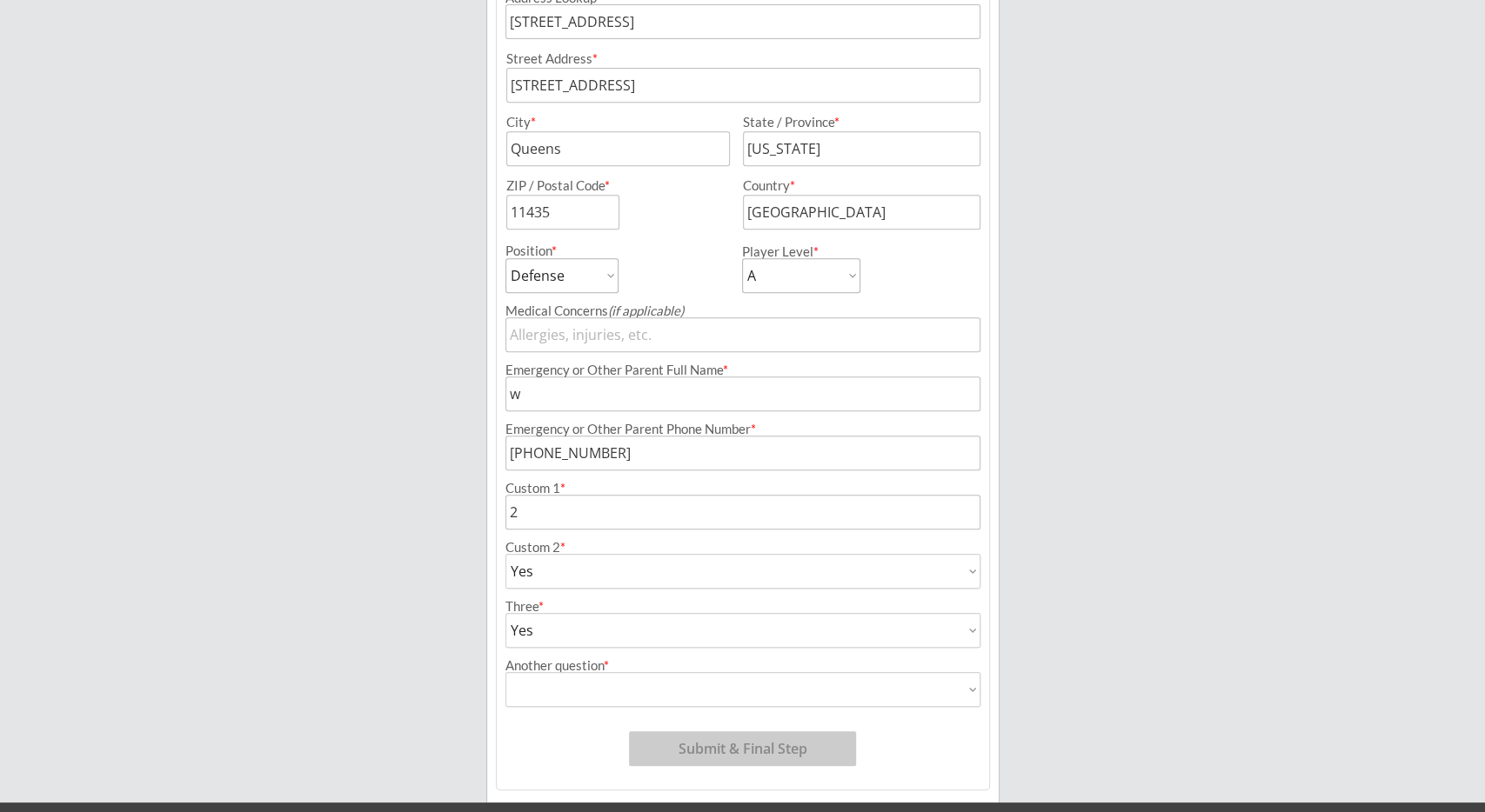
click at [506, 672] on select "Yes No" at bounding box center [743, 690] width 476 height 34
select select ""Yes""
click option "Yes" at bounding box center [0, 0] width 0 height 0
type input "Yes"
click at [678, 750] on button "Submit & Final Step" at bounding box center [742, 749] width 227 height 34
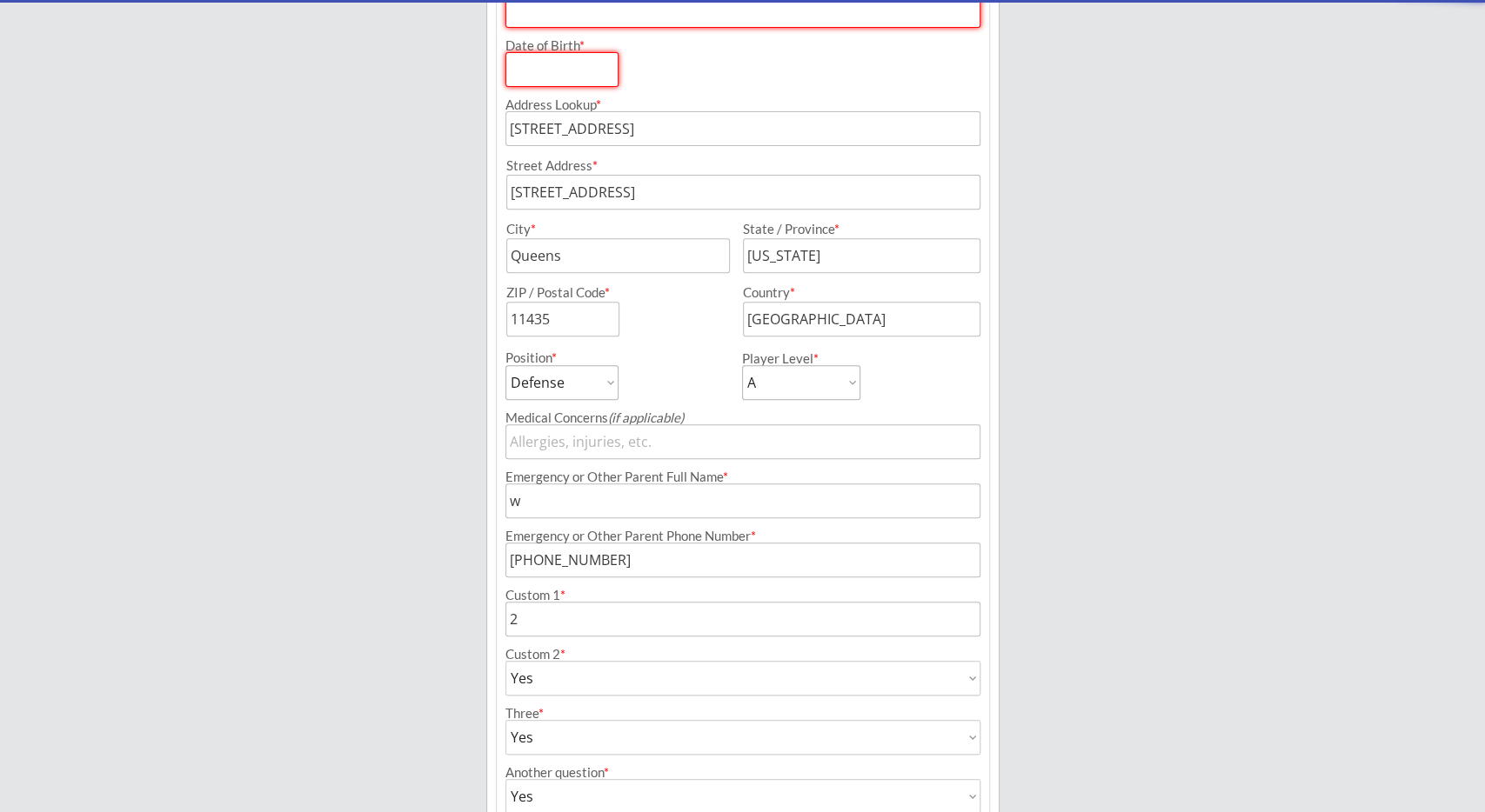
scroll to position [344, 0]
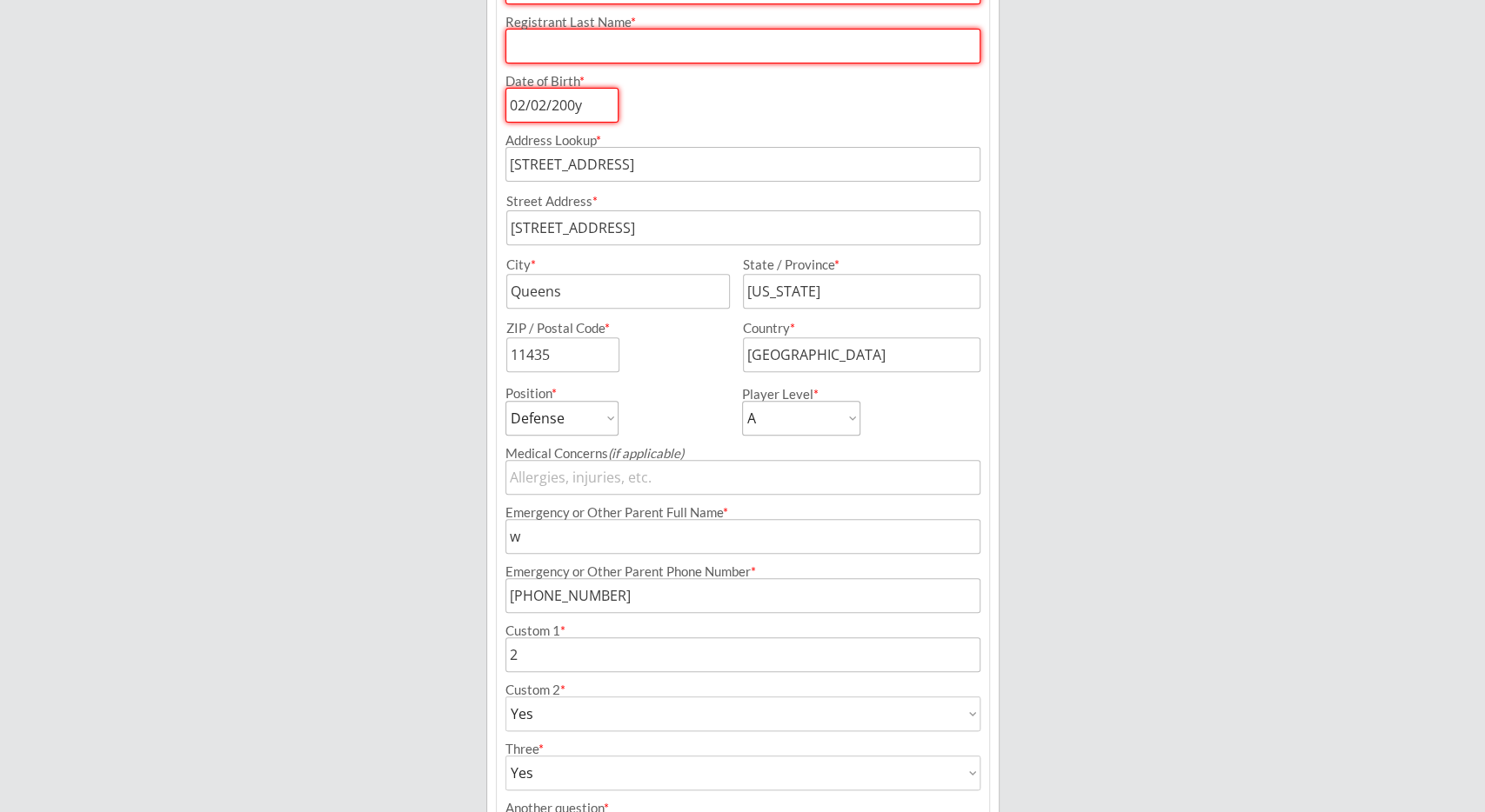
type input "[DATE]"
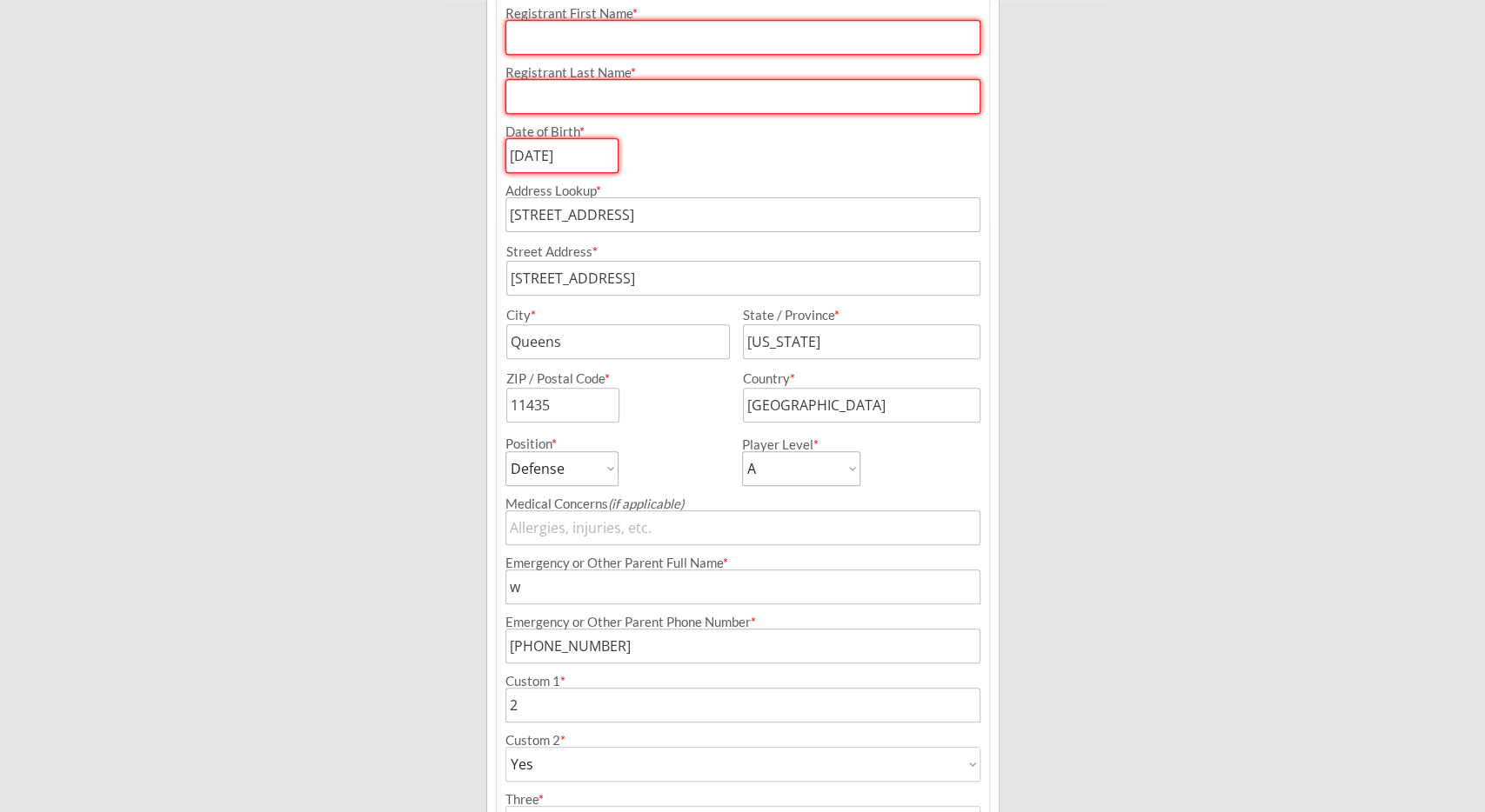
scroll to position [254, 0]
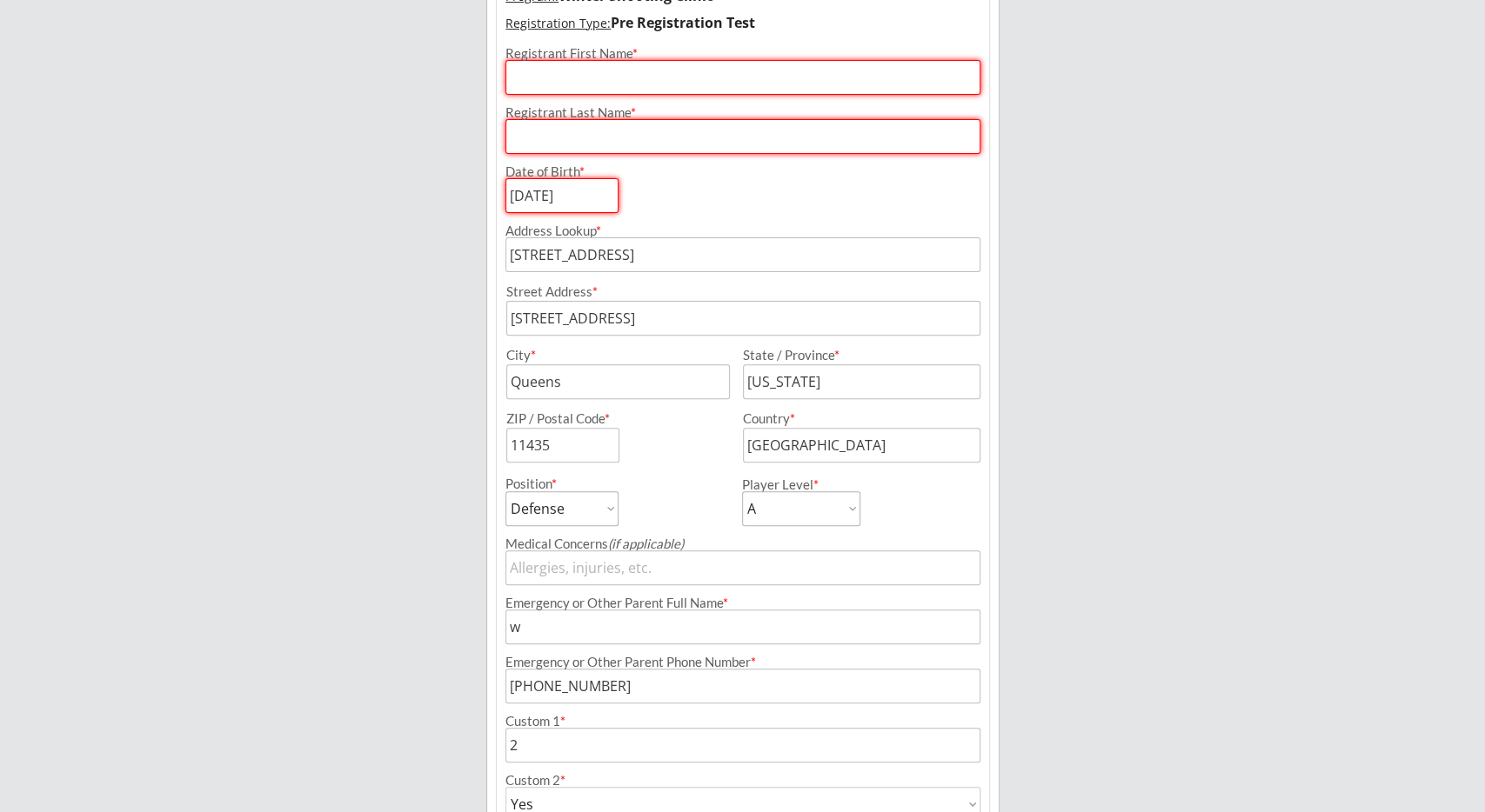
click at [547, 95] on div "Registrant Last Name *" at bounding box center [743, 124] width 493 height 59
click at [592, 97] on div "Registrant Last Name *" at bounding box center [743, 124] width 493 height 59
click at [608, 83] on input "input" at bounding box center [743, 77] width 476 height 34
type input "2"
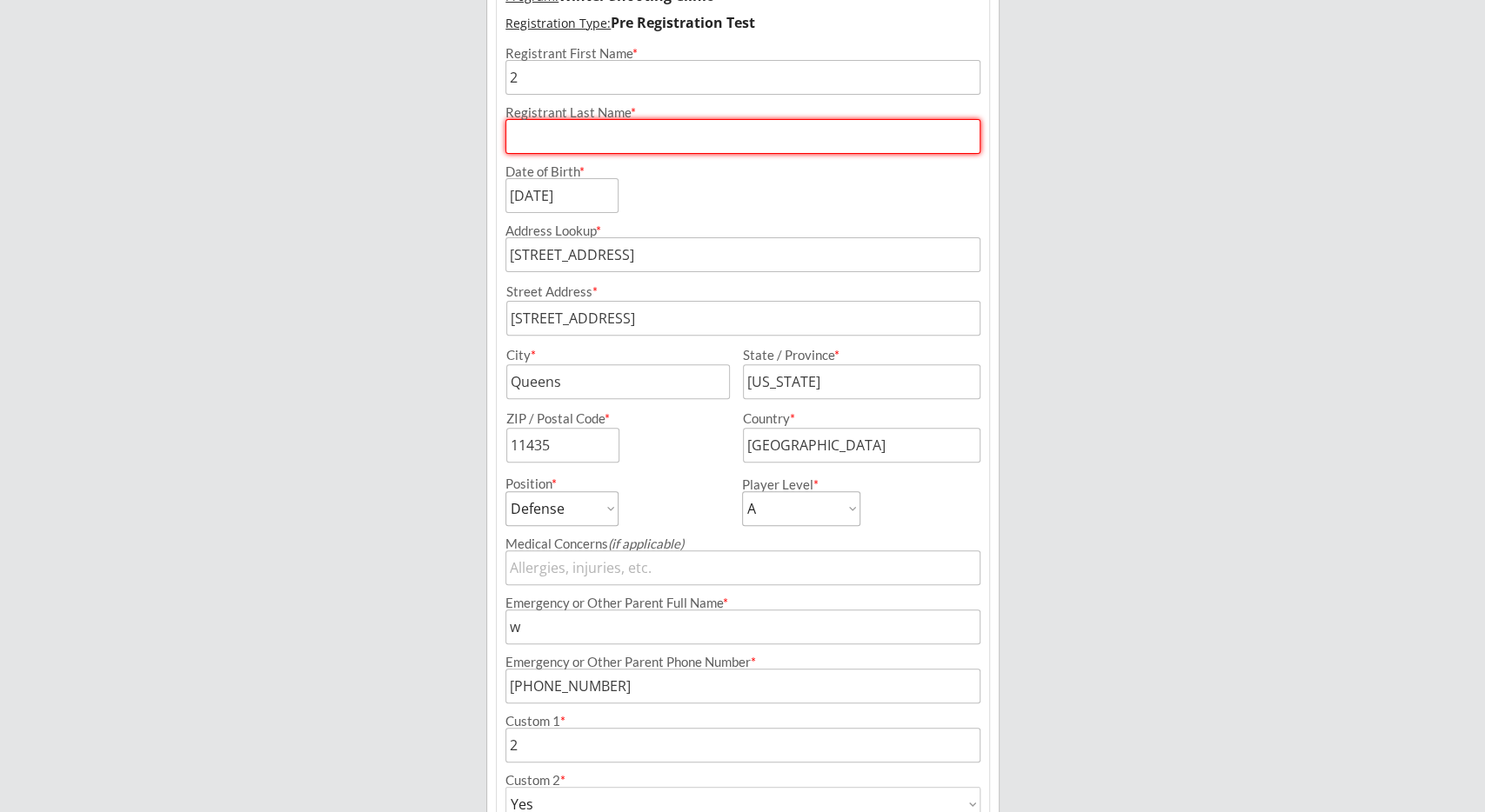
click at [598, 144] on input "input" at bounding box center [743, 136] width 476 height 34
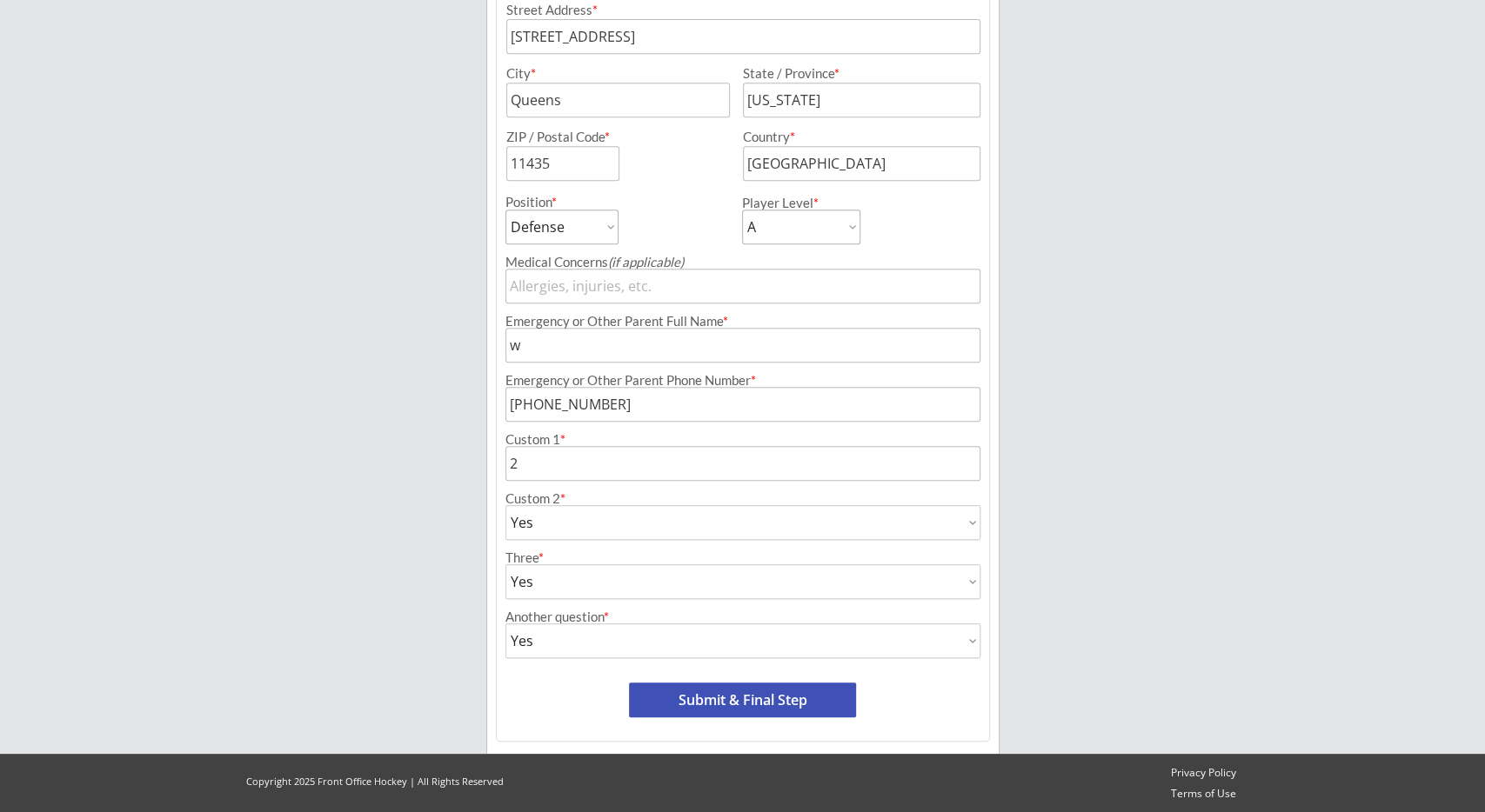
type input "2"
click at [714, 699] on button "Submit & Final Step" at bounding box center [742, 700] width 227 height 34
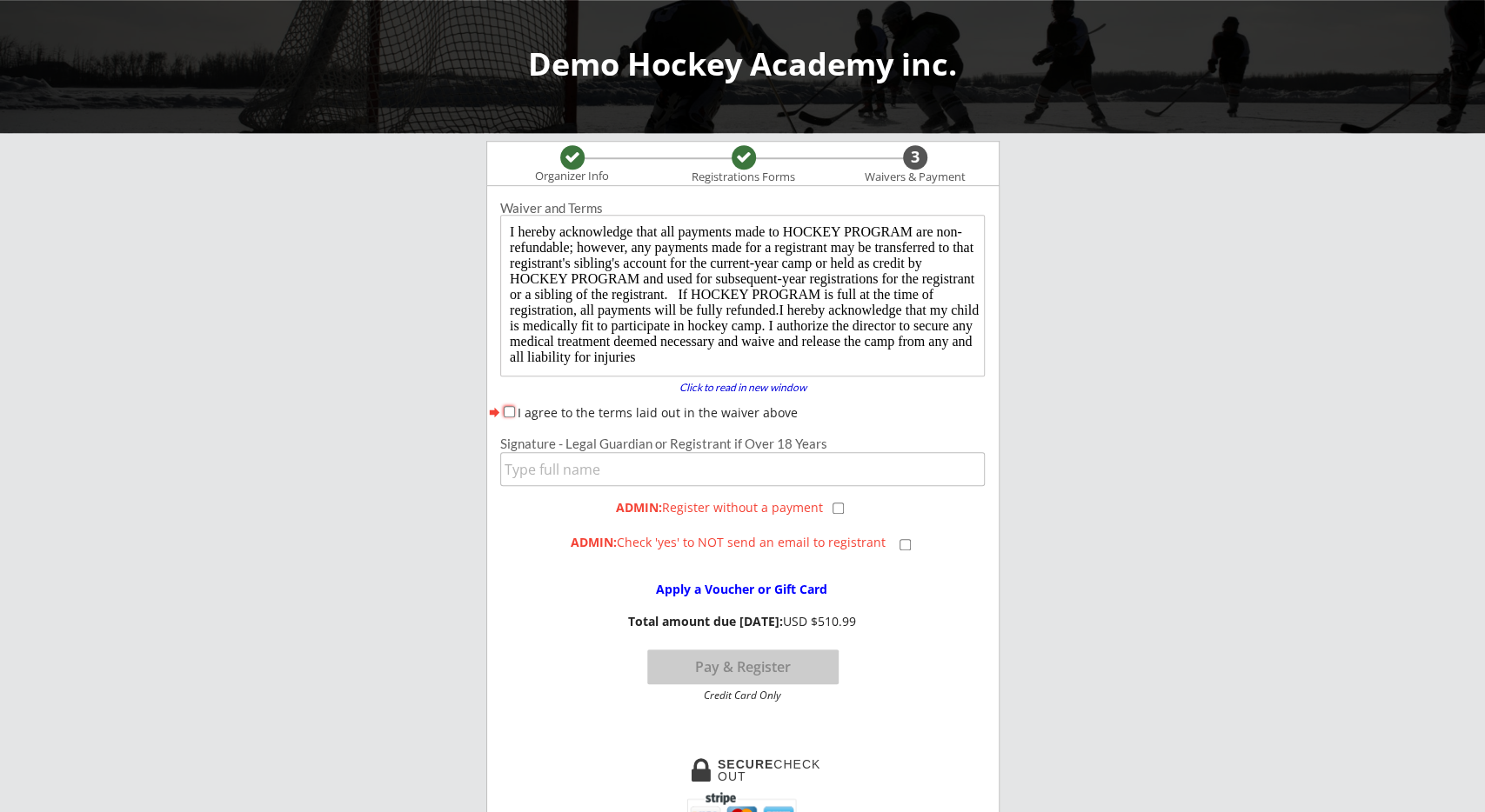
scroll to position [0, 0]
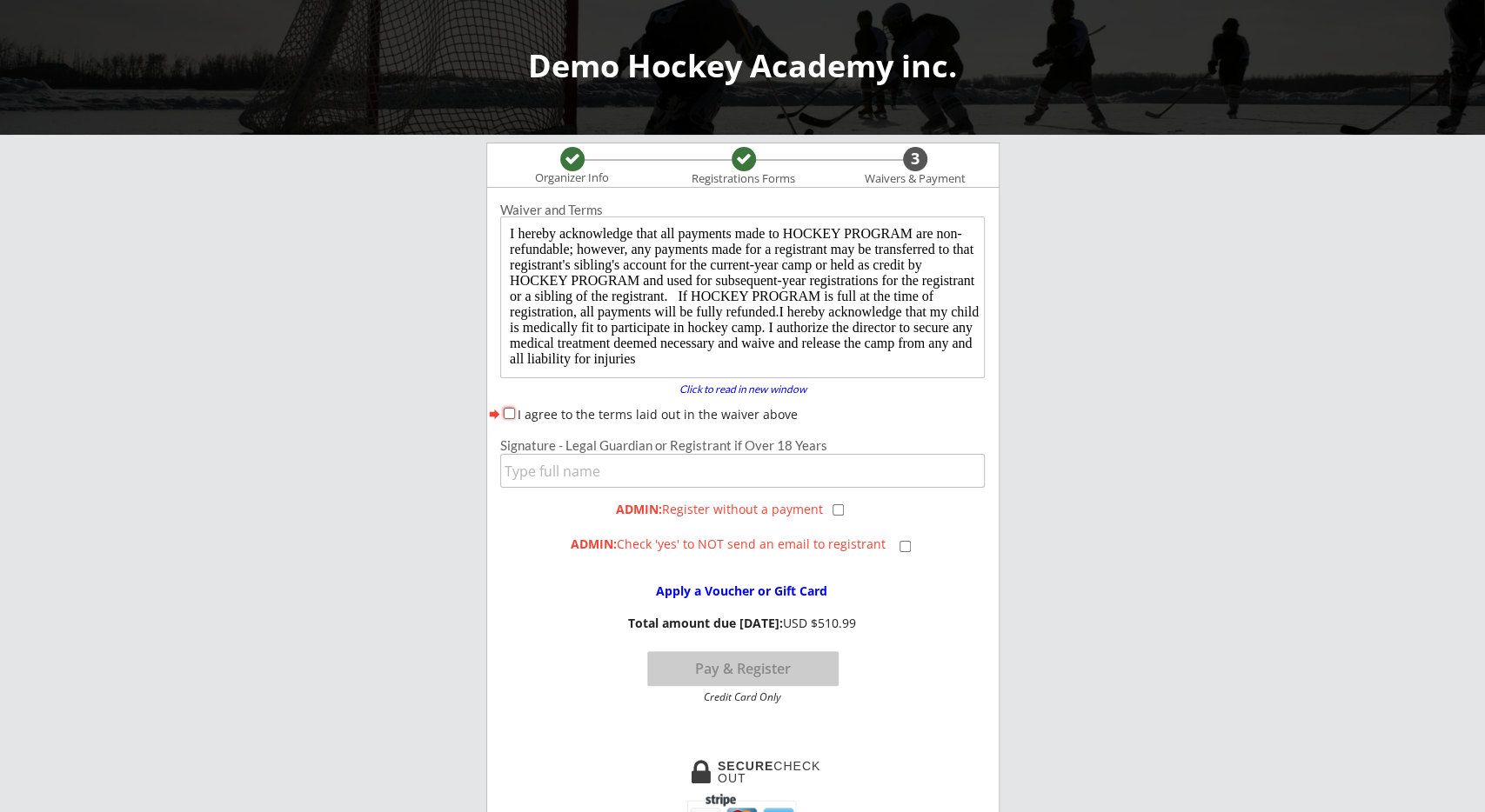
click at [730, 184] on div "Registrations Forms" at bounding box center [743, 179] width 120 height 14
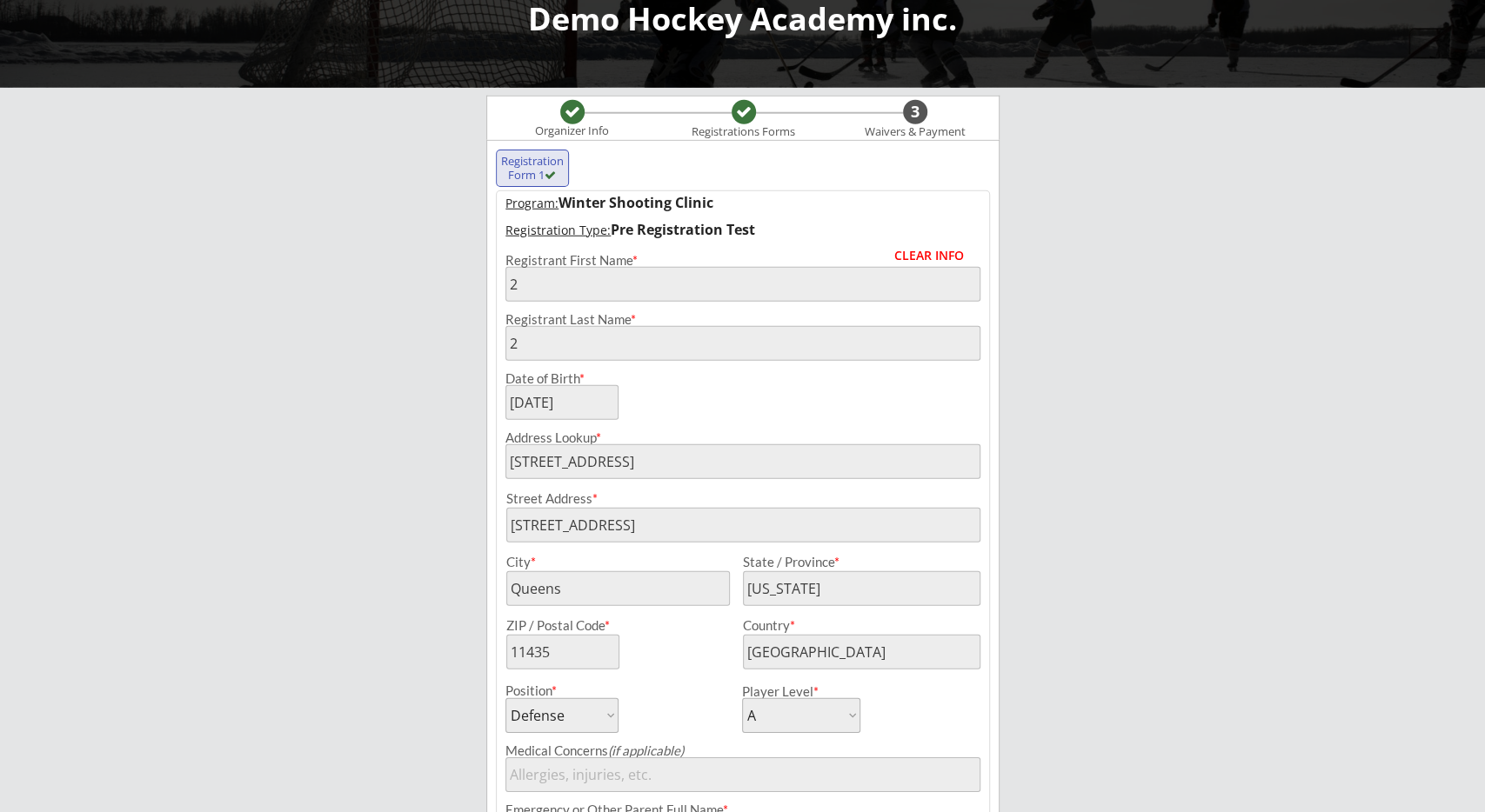
scroll to position [181, 0]
